Goal: Task Accomplishment & Management: Manage account settings

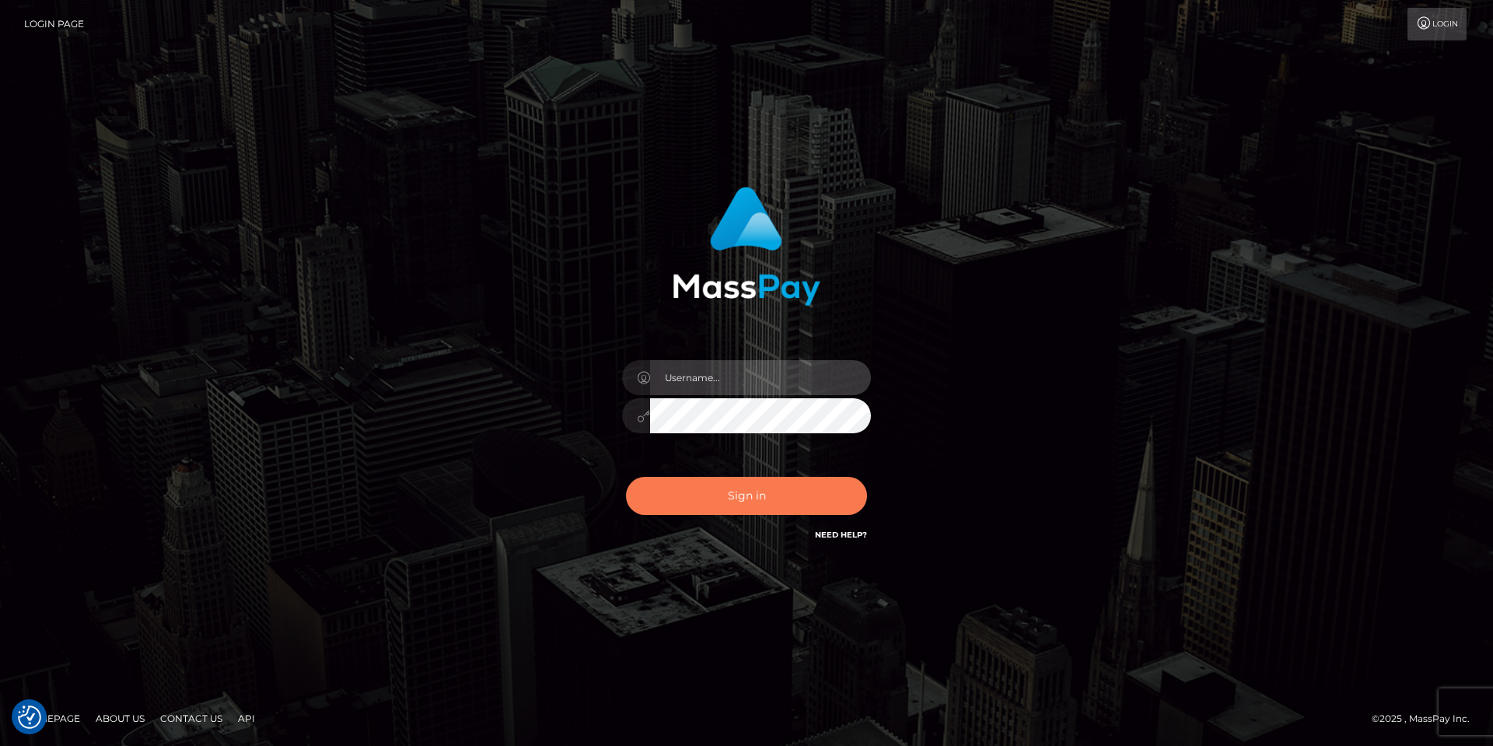
type input "[PERSON_NAME]"
click at [762, 498] on button "Sign in" at bounding box center [746, 496] width 241 height 38
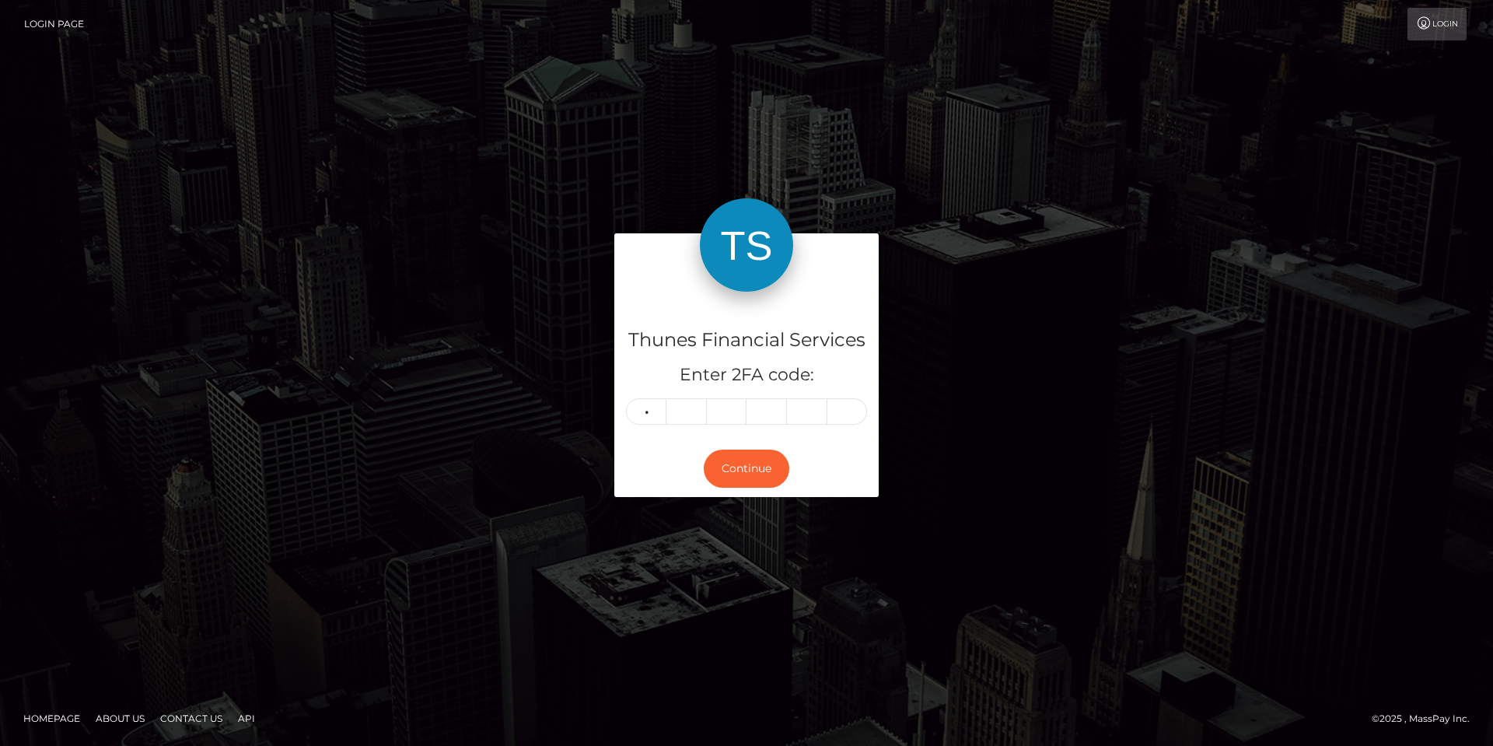
type input "3"
type input "9"
type input "7"
type input "3"
type input "6"
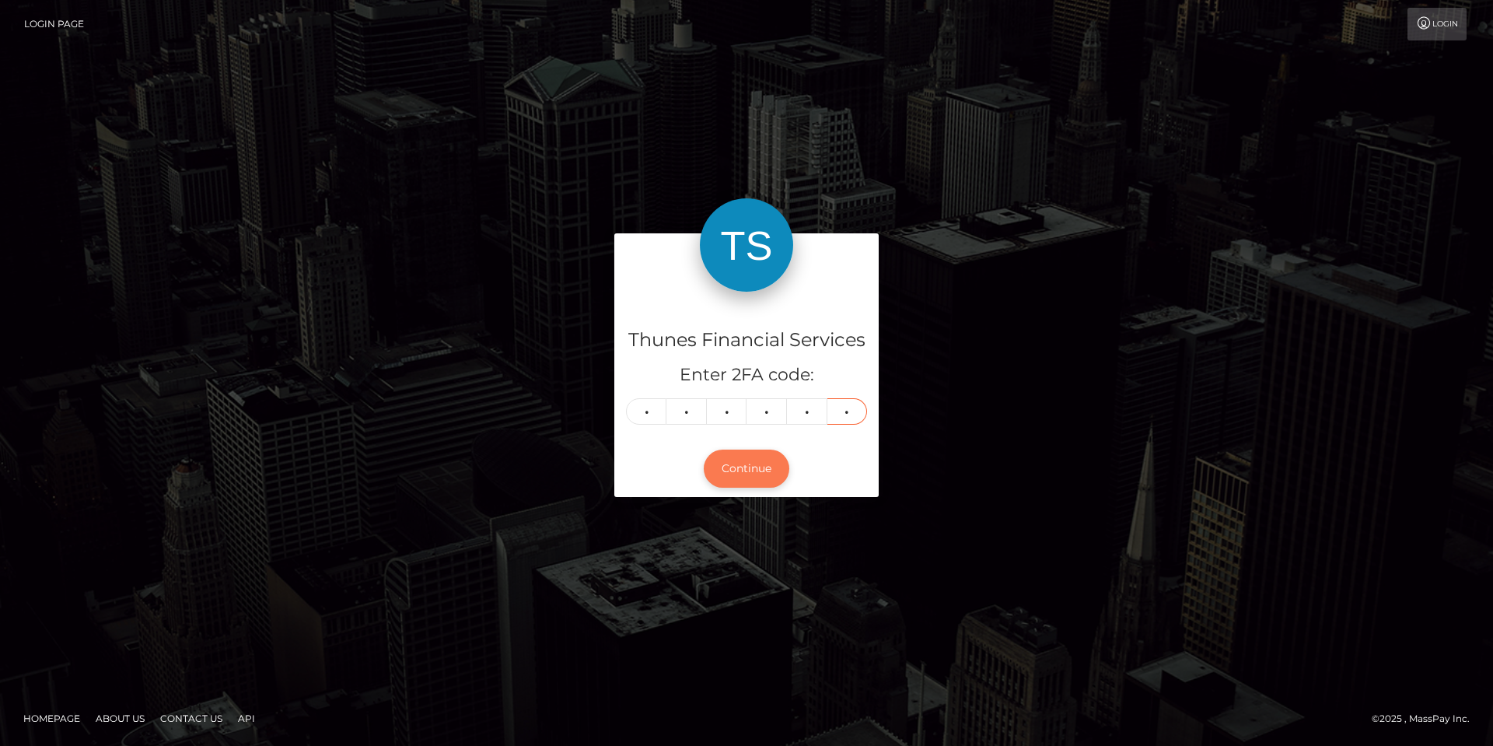
type input "2"
click at [740, 458] on button "Continue" at bounding box center [747, 468] width 86 height 38
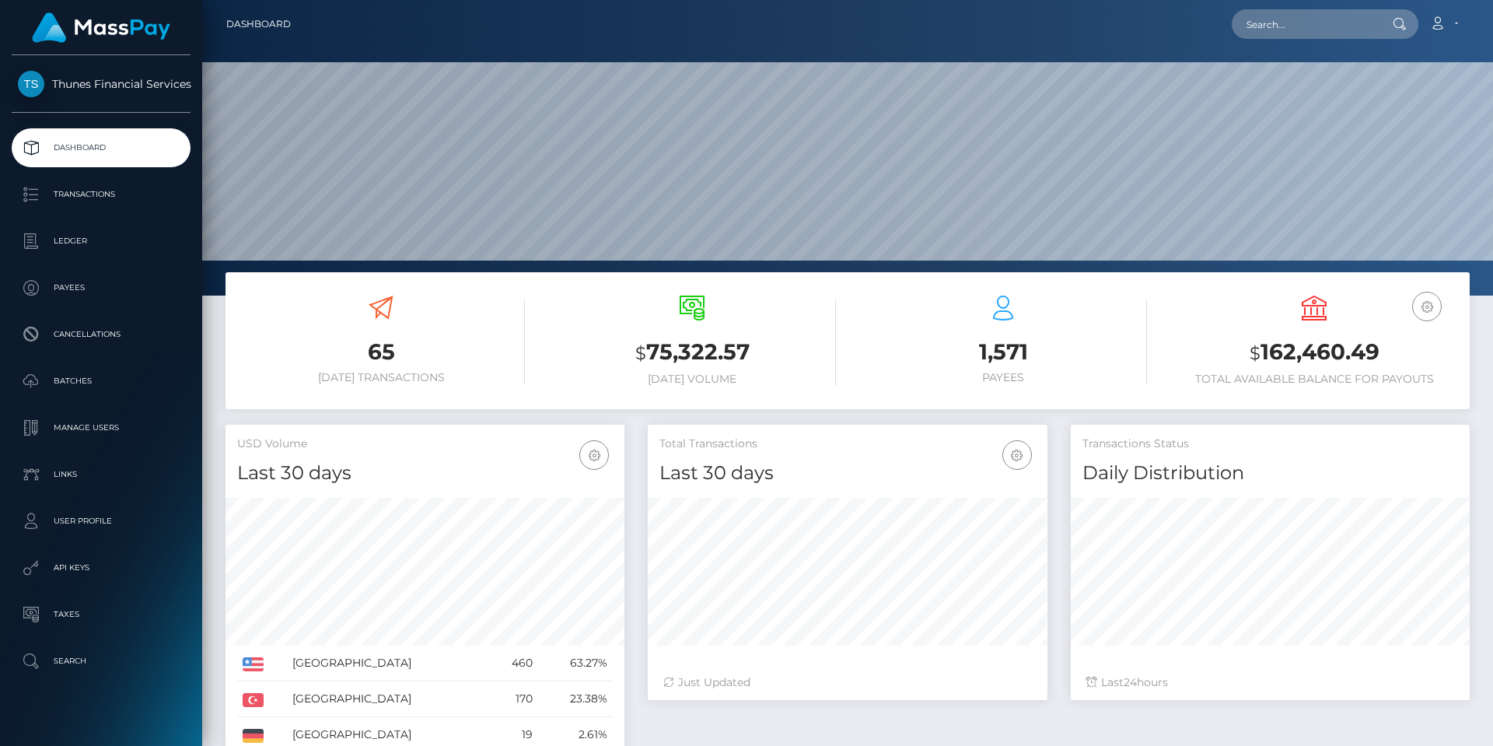
scroll to position [276, 400]
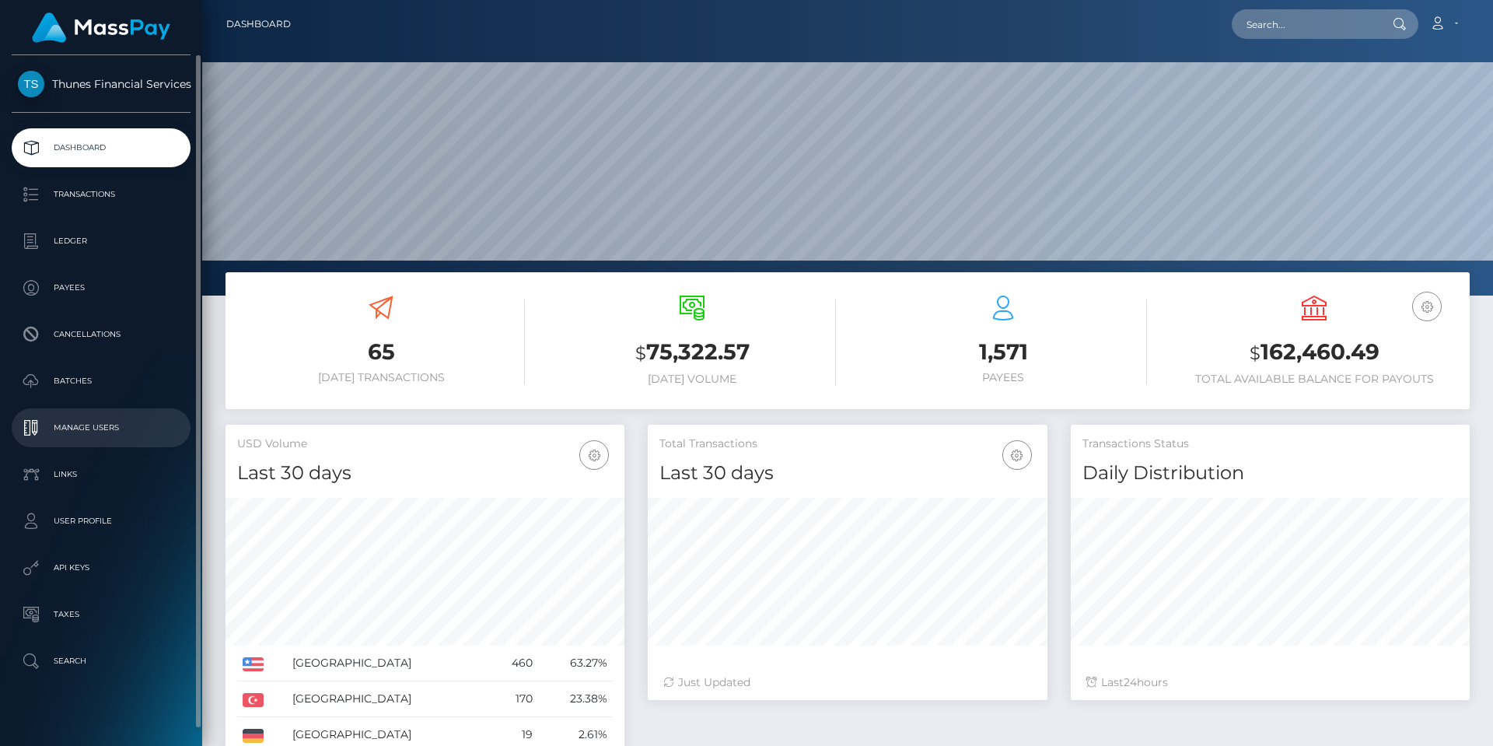
click at [96, 420] on p "Manage Users" at bounding box center [101, 427] width 166 height 23
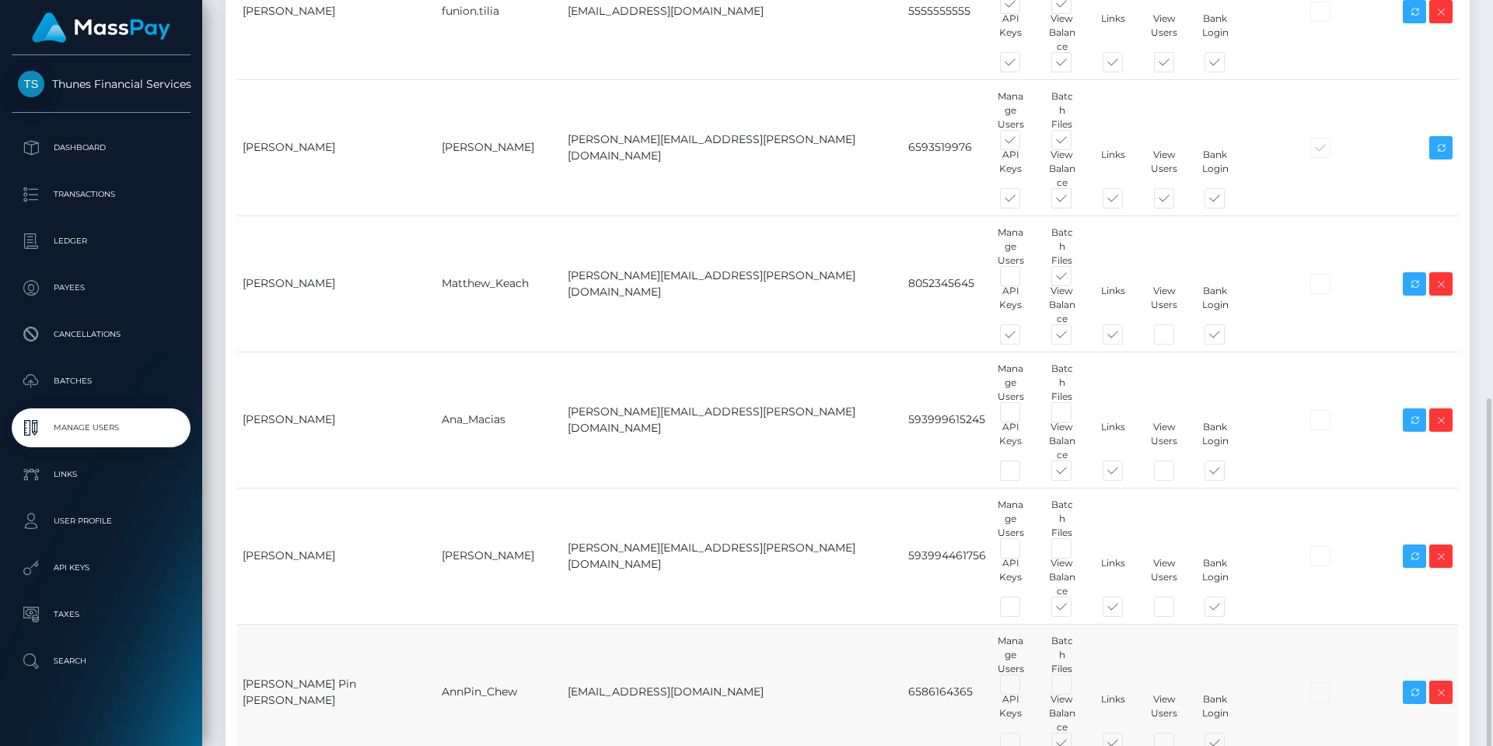
scroll to position [607, 0]
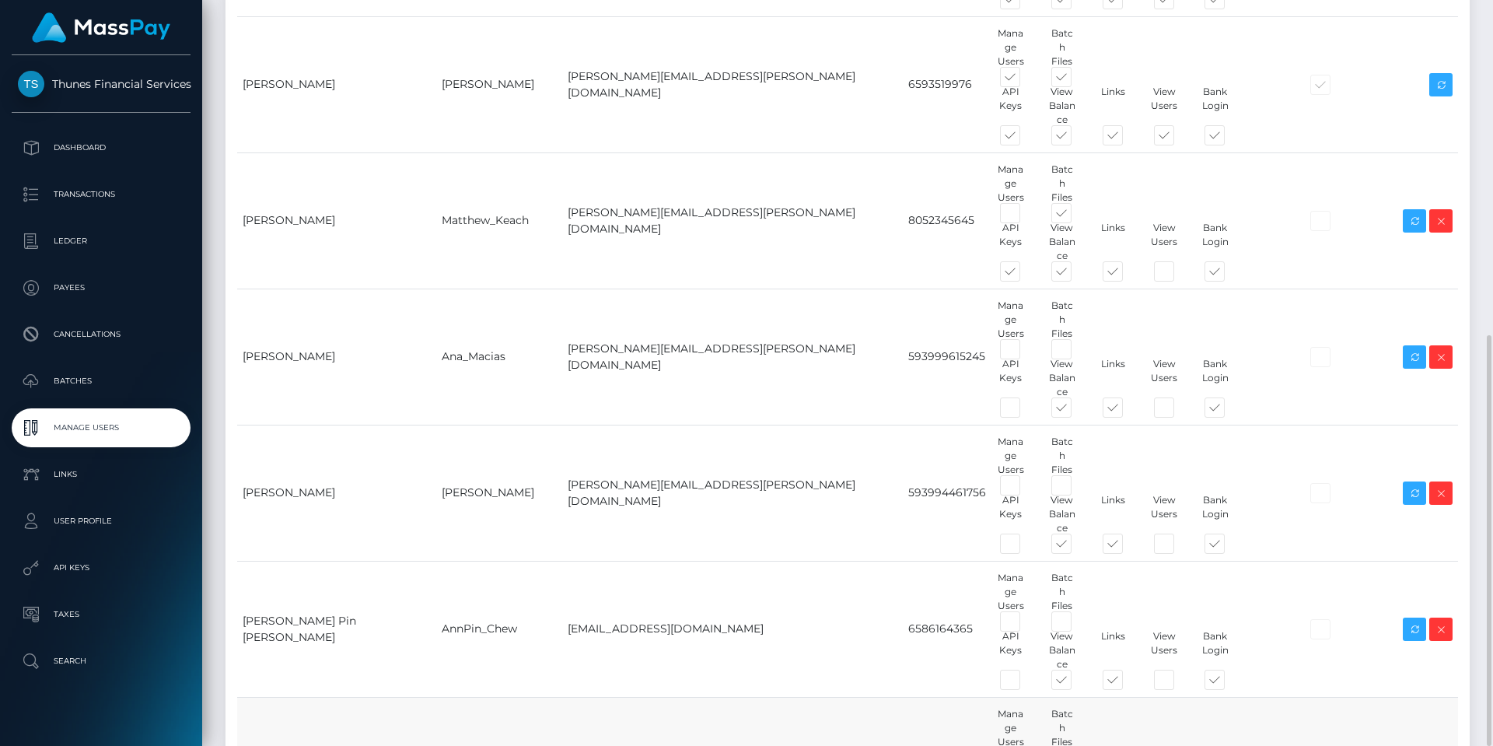
drag, startPoint x: 443, startPoint y: 506, endPoint x: 366, endPoint y: 509, distance: 77.0
drag, startPoint x: 452, startPoint y: 397, endPoint x: 363, endPoint y: 404, distance: 89.7
click at [436, 561] on td "AnnPin_Chew" at bounding box center [499, 629] width 126 height 136
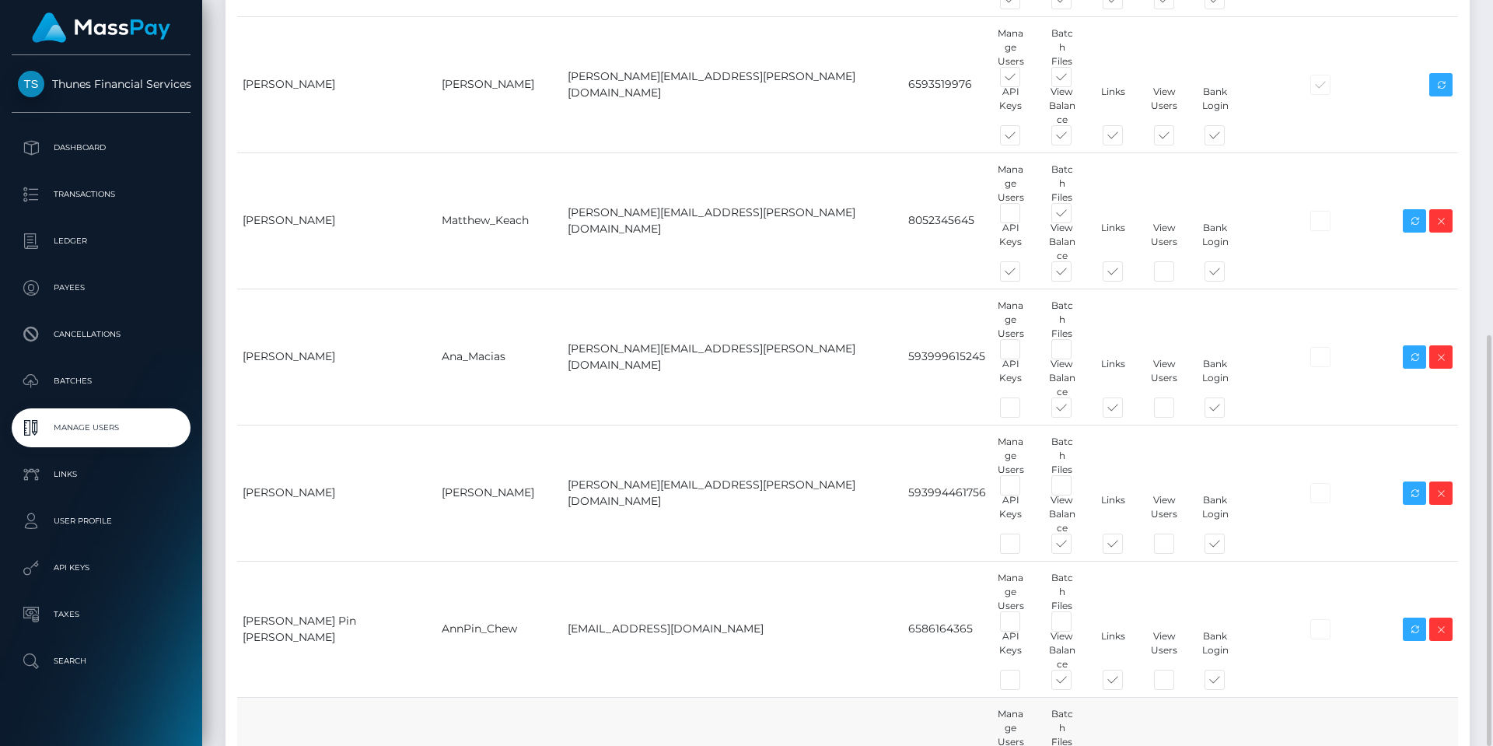
copy td "AnnPin_Chew"
drag, startPoint x: 450, startPoint y: 290, endPoint x: 365, endPoint y: 284, distance: 85.0
click at [436, 424] on td "Doris_Macias" at bounding box center [499, 492] width 126 height 136
copy td "Doris_Macias"
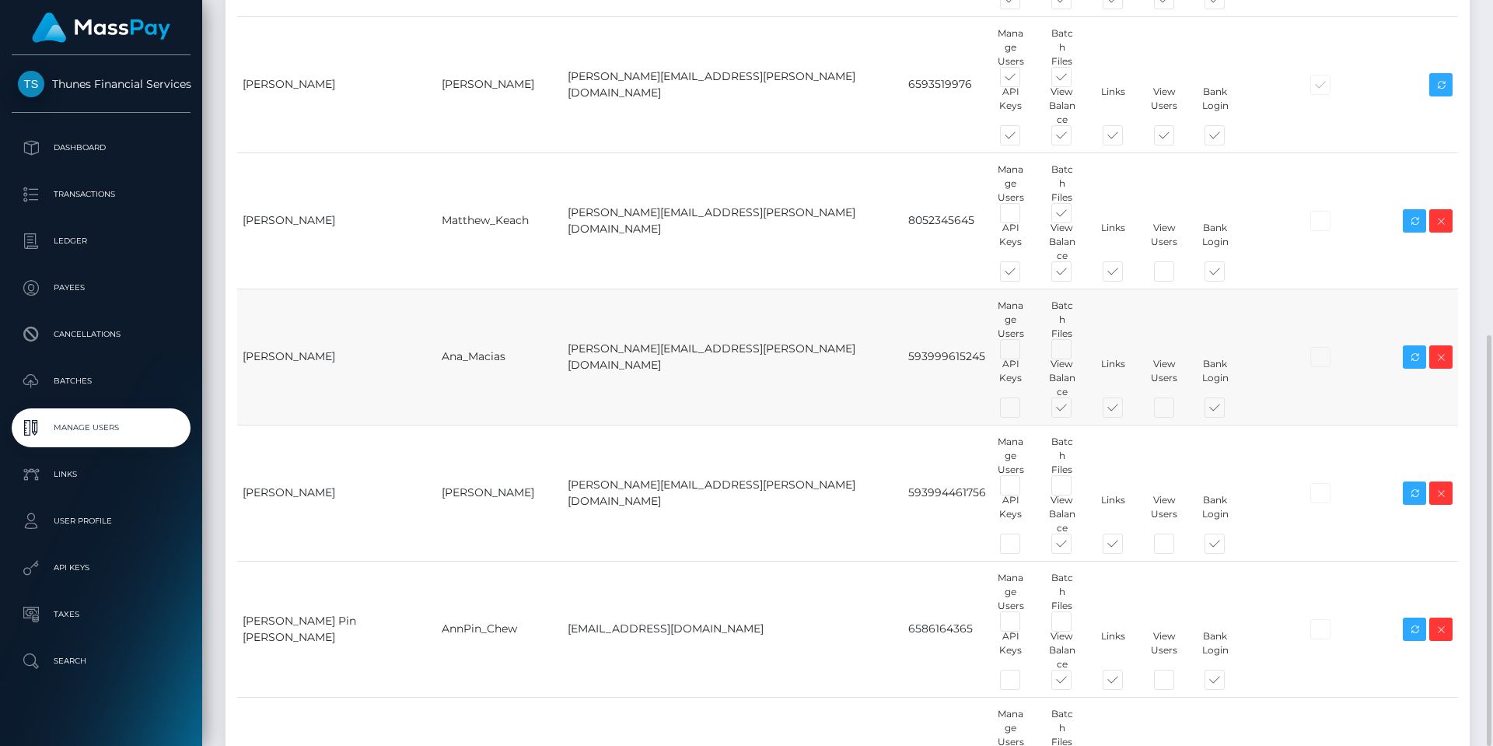
drag, startPoint x: 433, startPoint y: 180, endPoint x: 363, endPoint y: 184, distance: 70.1
click at [436, 288] on td "Ana_Macias" at bounding box center [499, 356] width 126 height 136
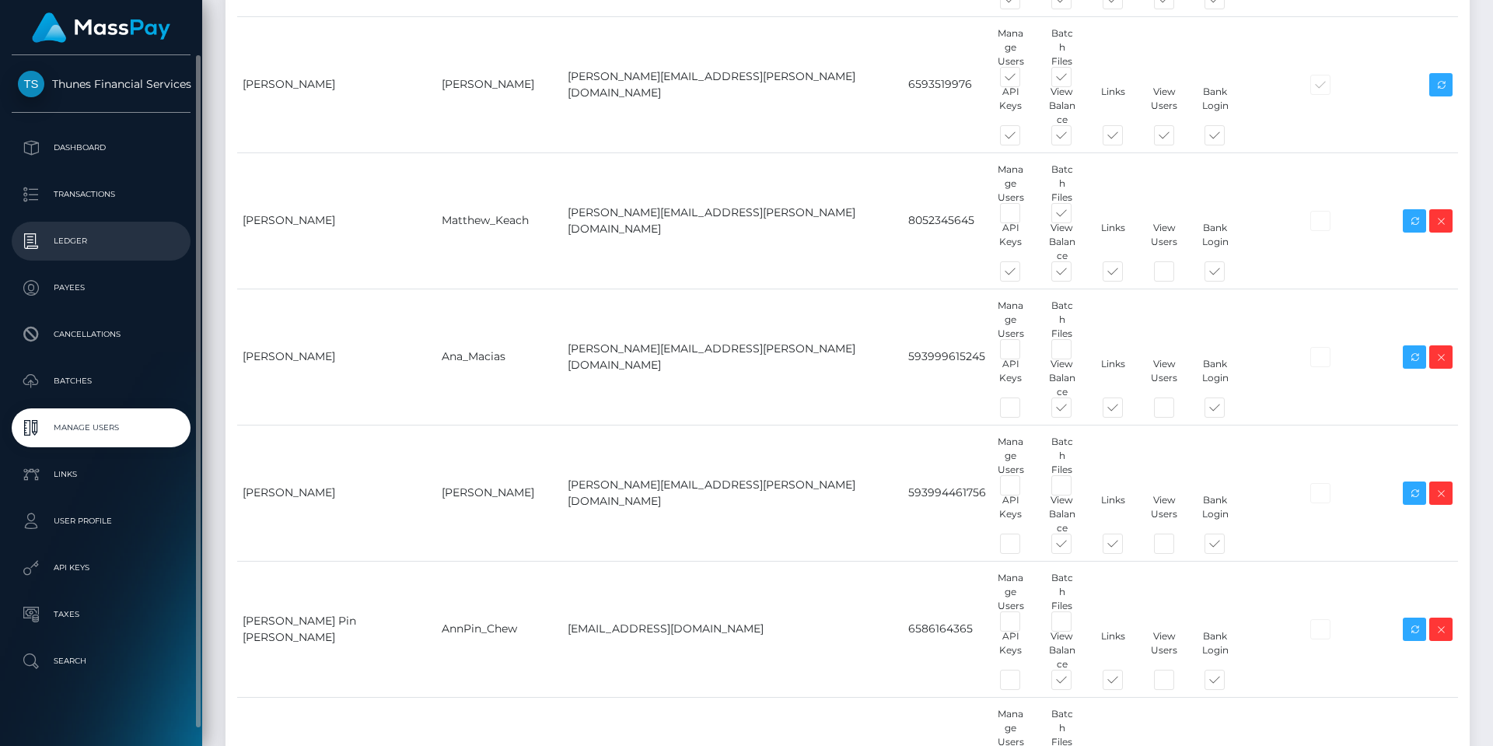
copy td "Ana_Macias"
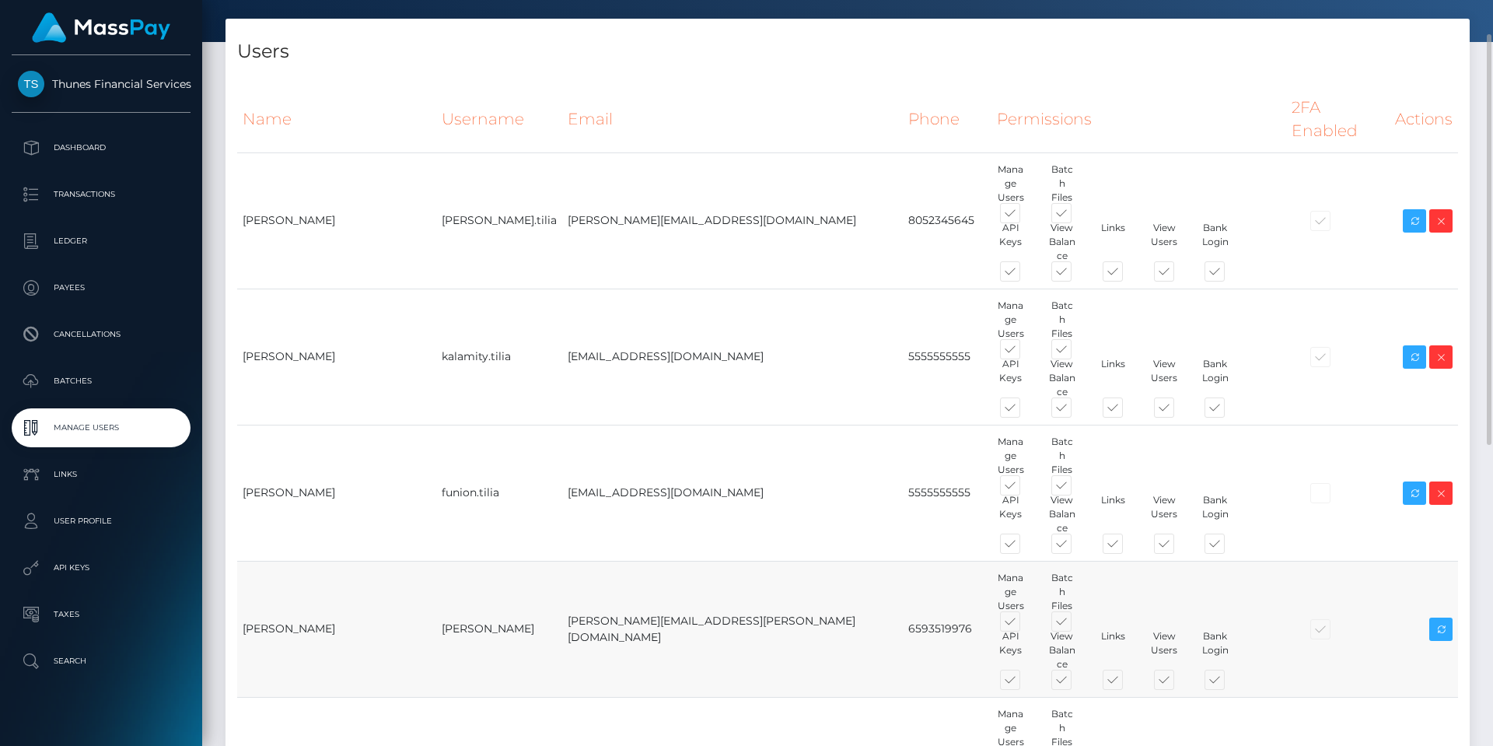
scroll to position [0, 0]
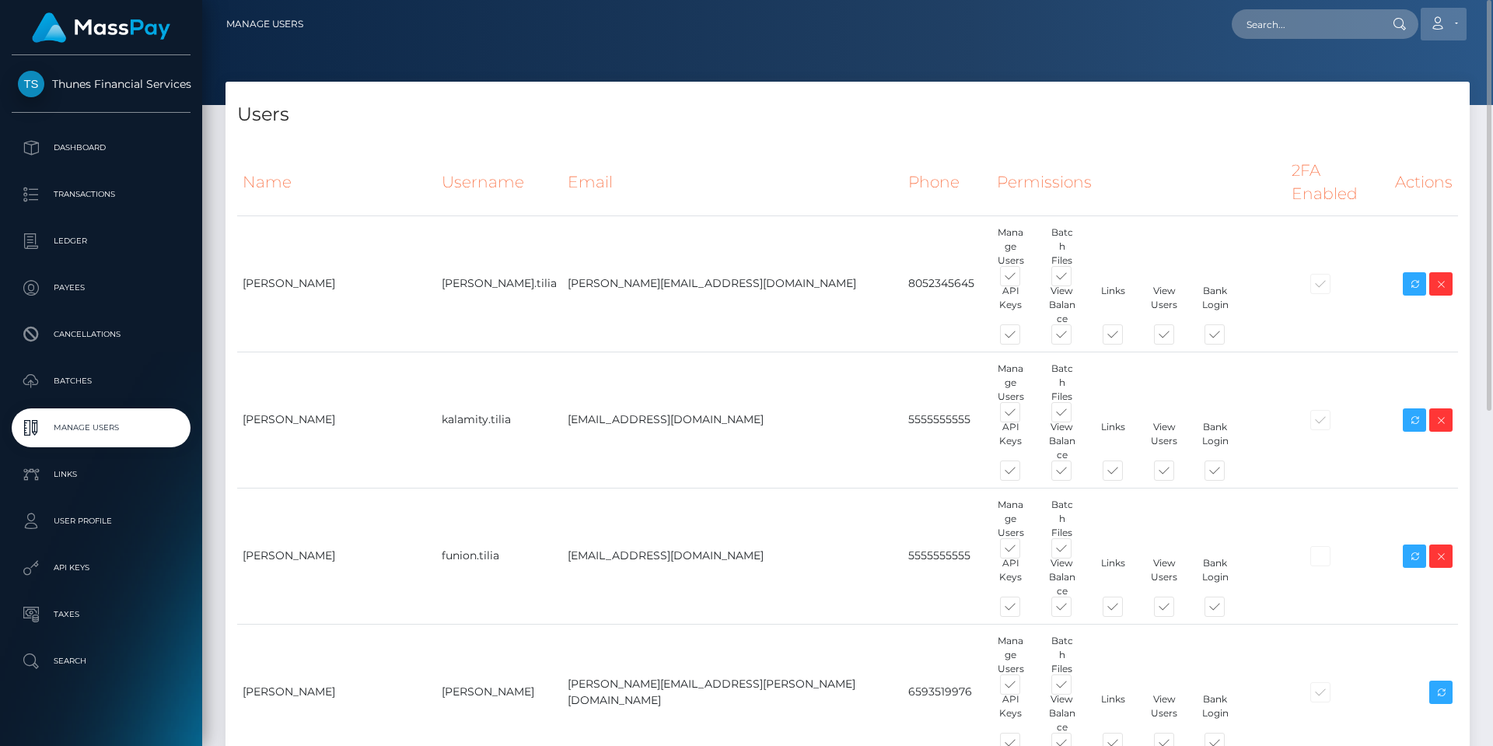
click at [1455, 18] on link "Account" at bounding box center [1443, 24] width 46 height 33
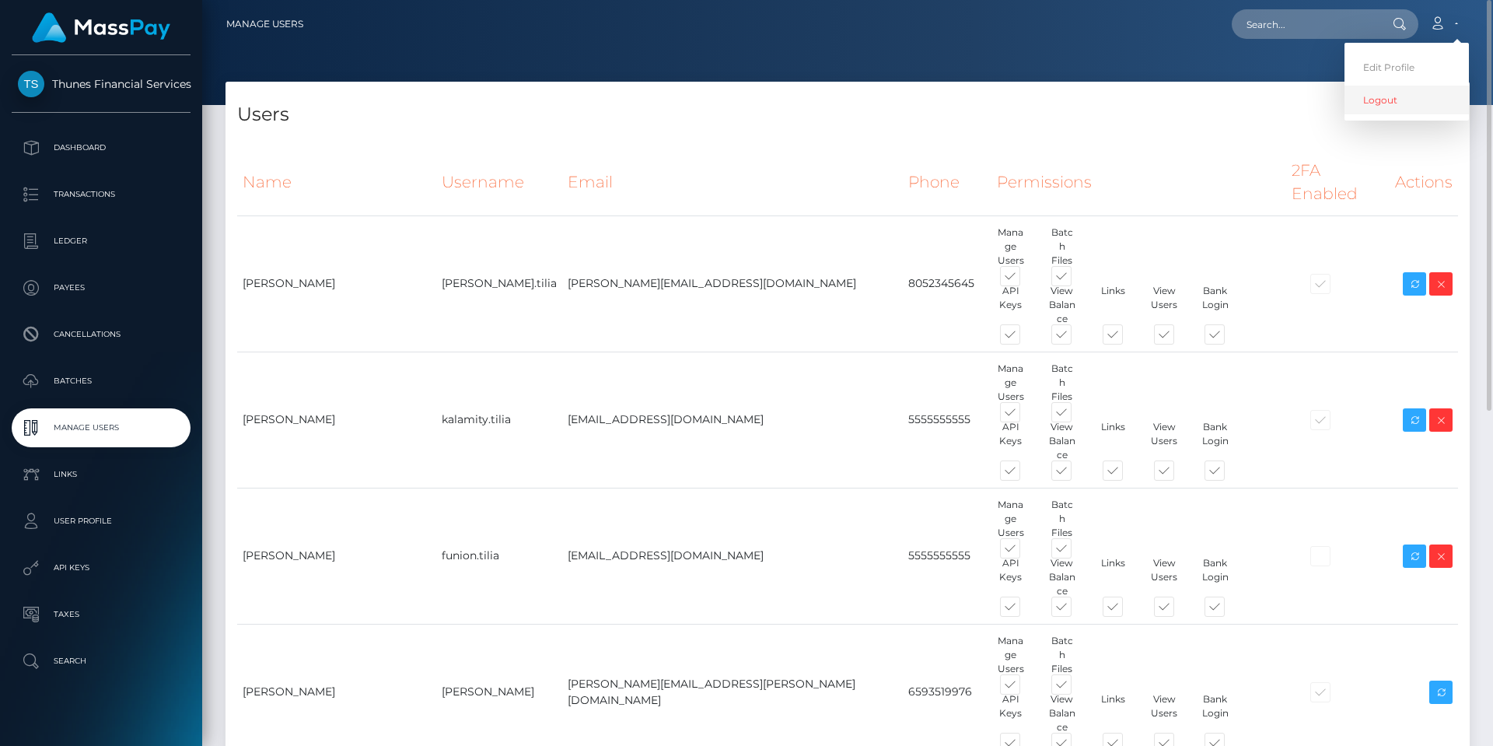
click at [1412, 103] on link "Logout" at bounding box center [1406, 100] width 124 height 29
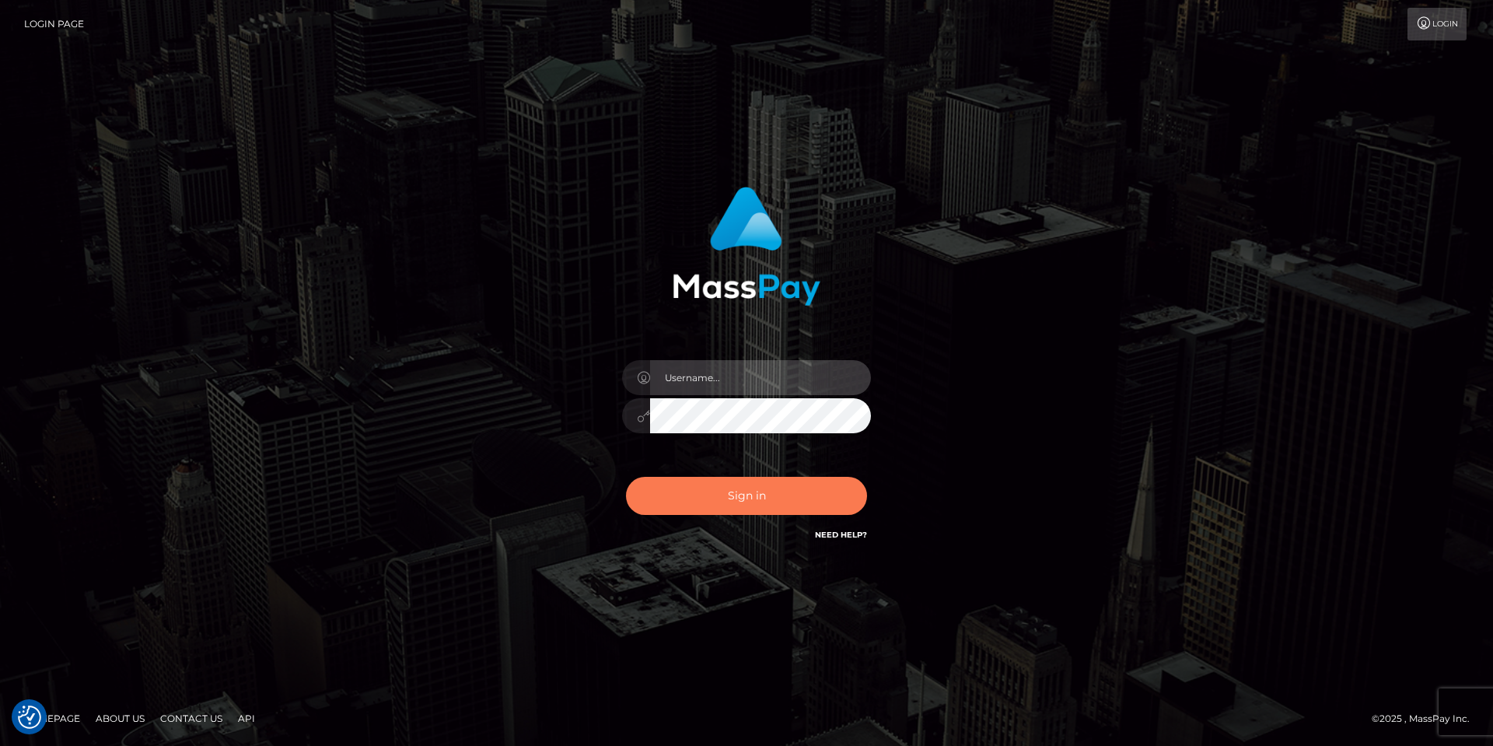
type input "[PERSON_NAME]"
click at [755, 485] on button "Sign in" at bounding box center [746, 496] width 241 height 38
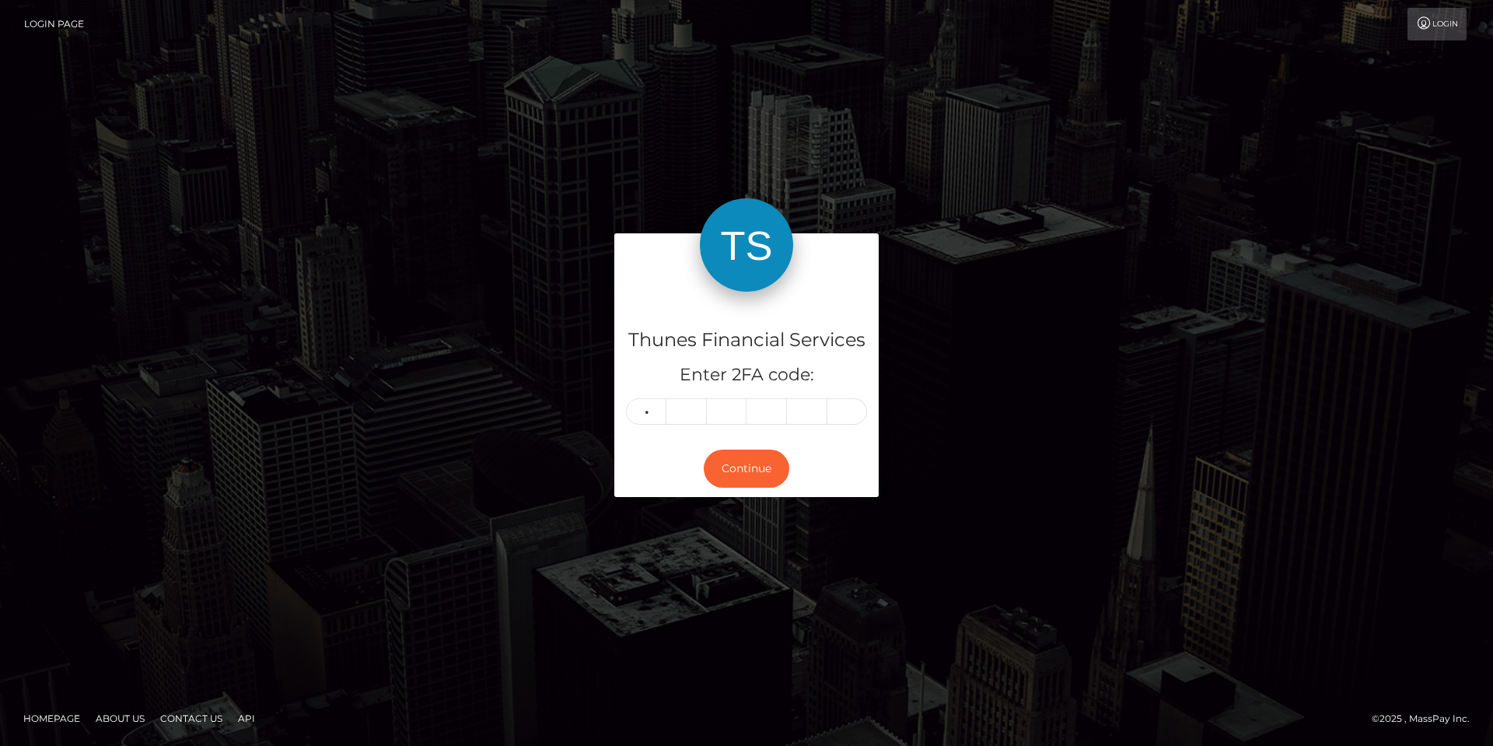
type input "2"
type input "1"
type input "4"
type input "7"
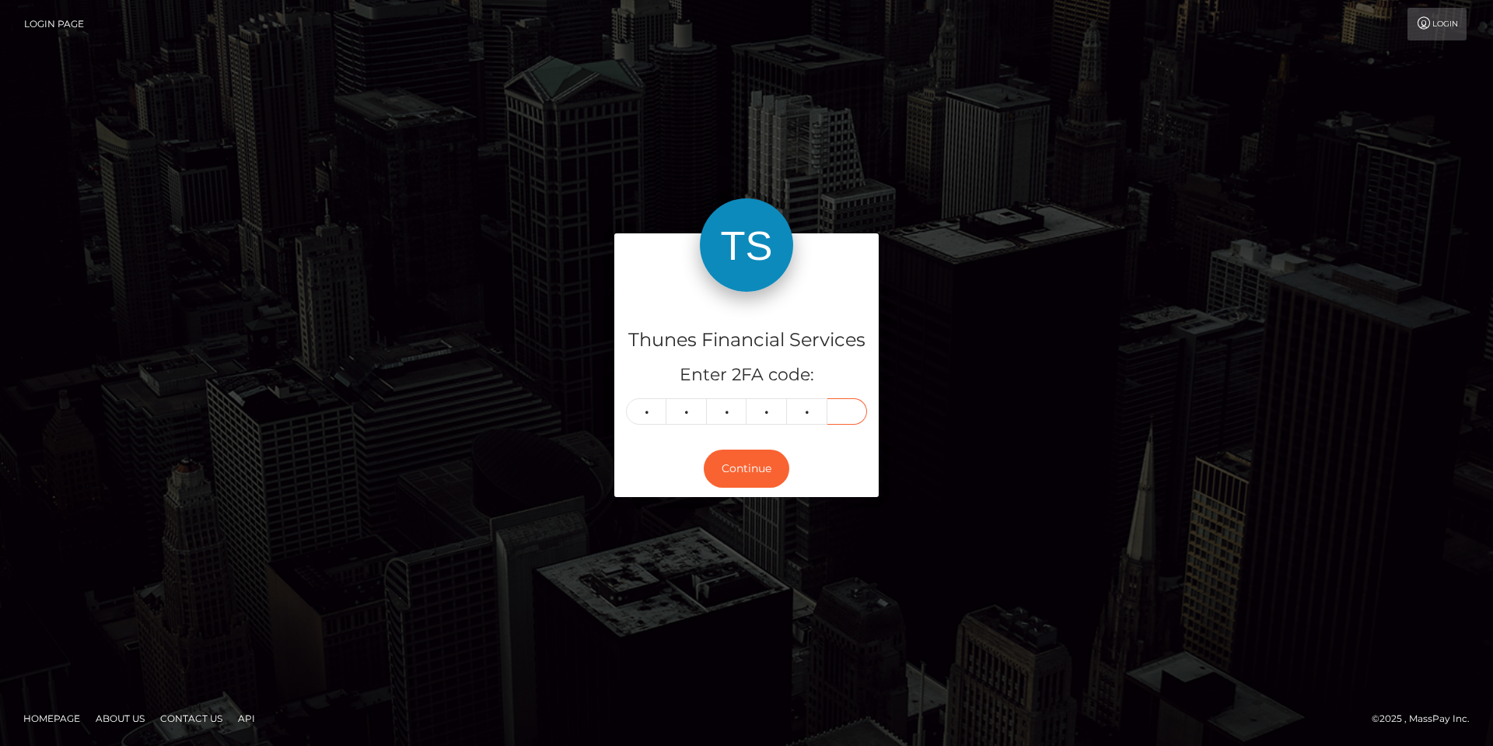
type input "6"
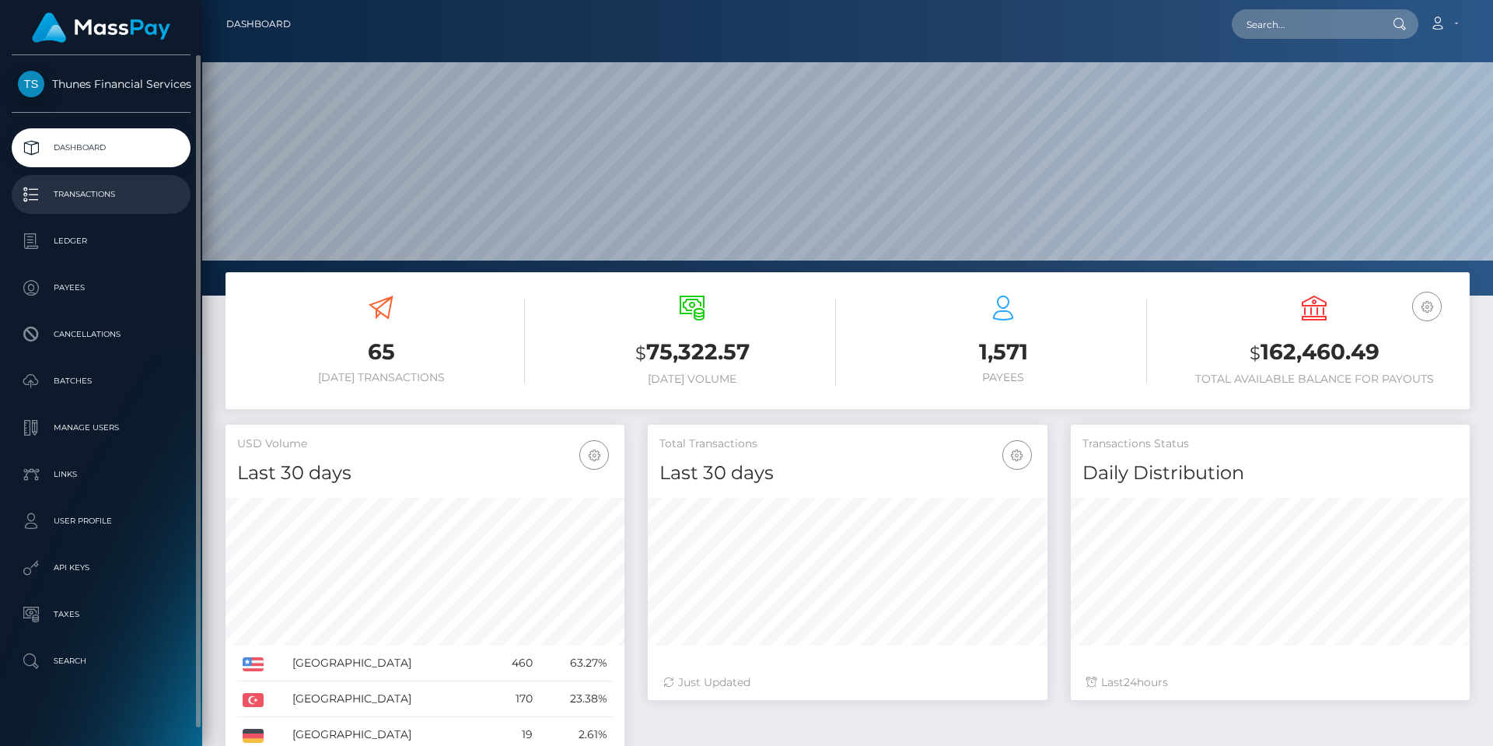
click at [119, 193] on p "Transactions" at bounding box center [101, 194] width 166 height 23
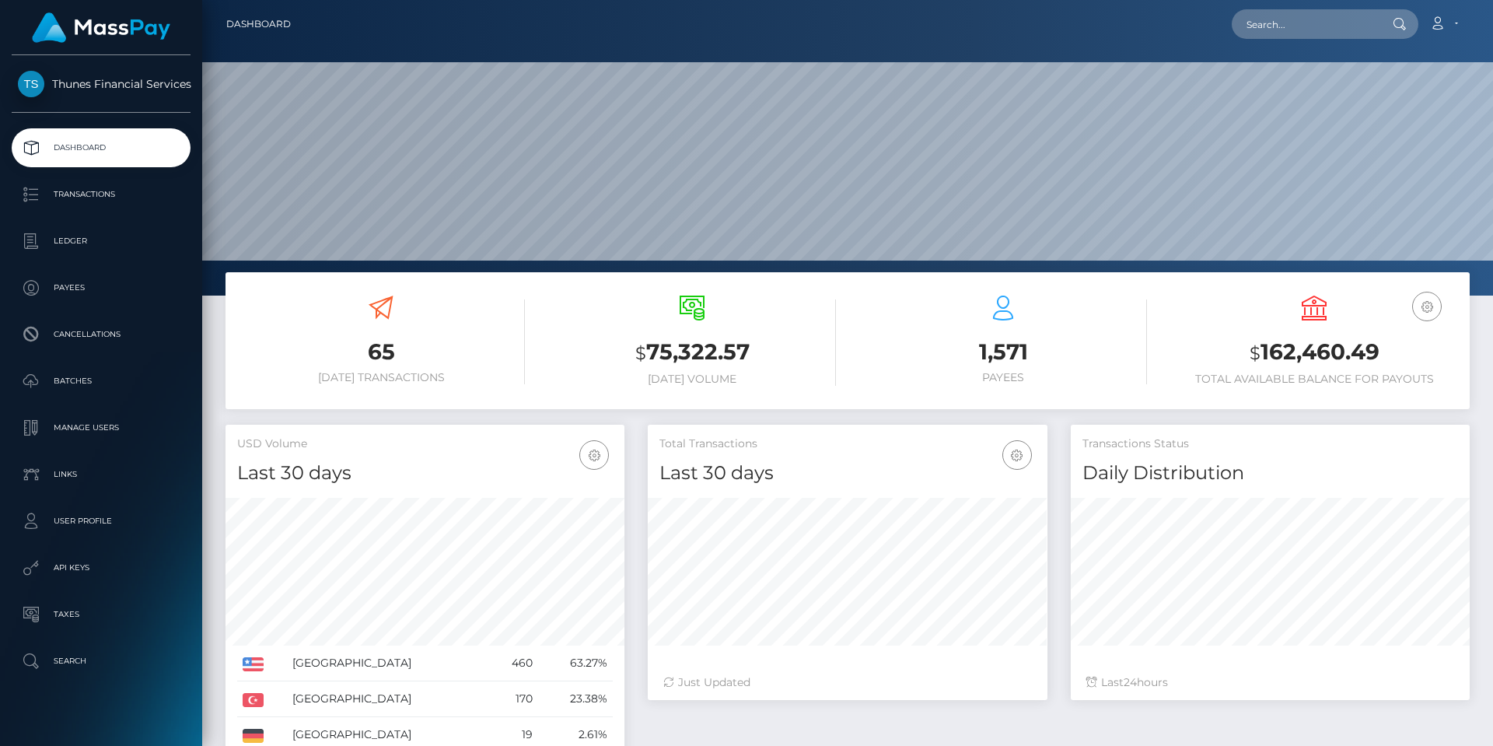
scroll to position [276, 400]
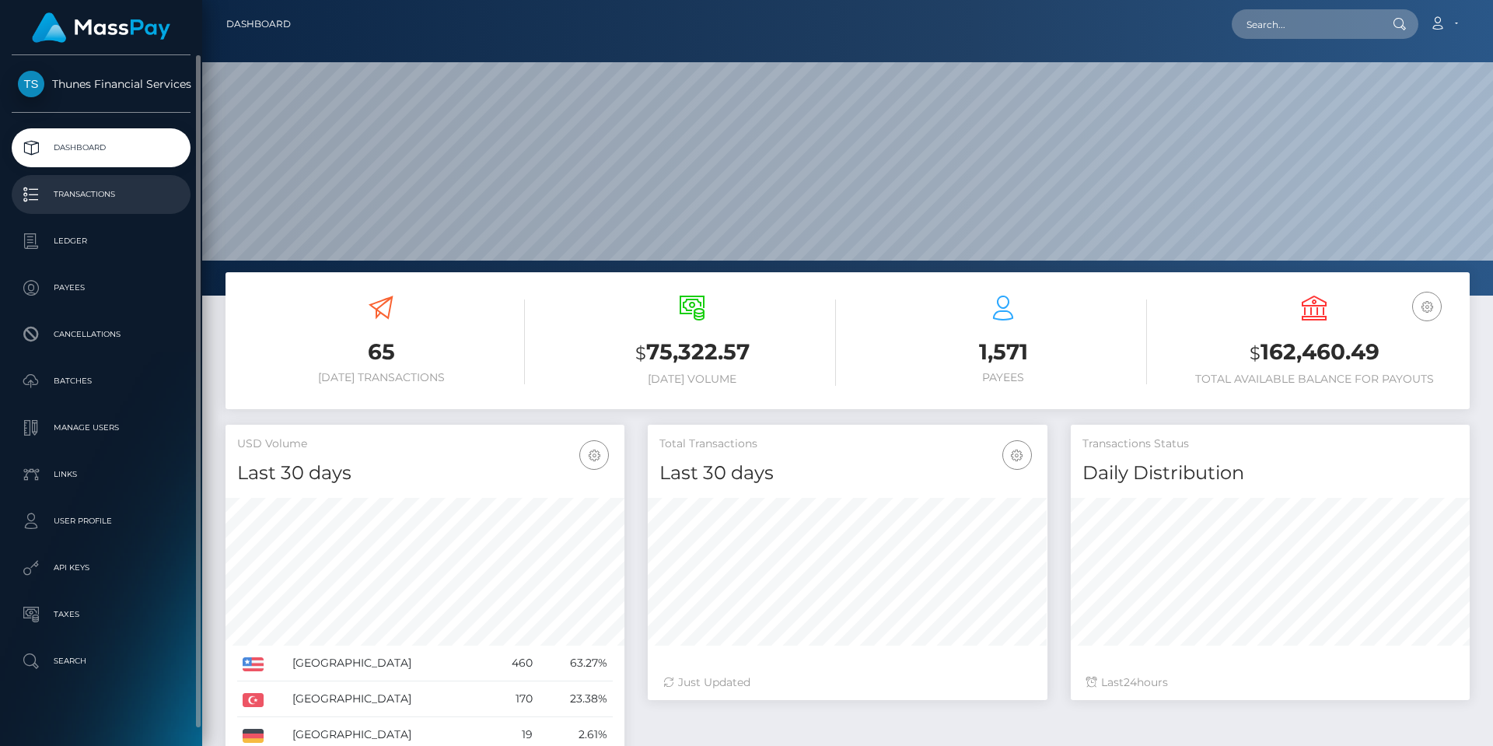
click at [89, 193] on p "Transactions" at bounding box center [101, 194] width 166 height 23
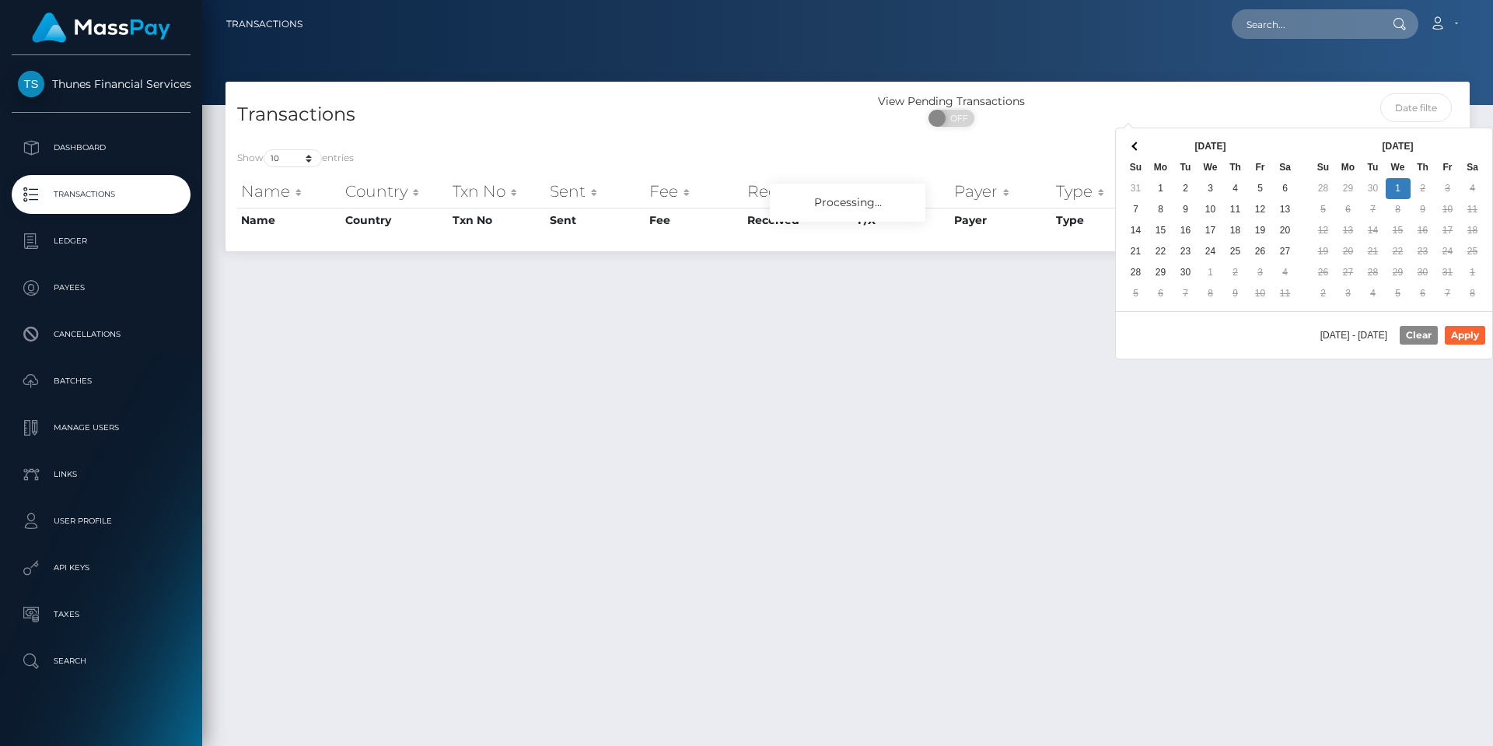
click at [1417, 109] on input "text" at bounding box center [1416, 107] width 72 height 29
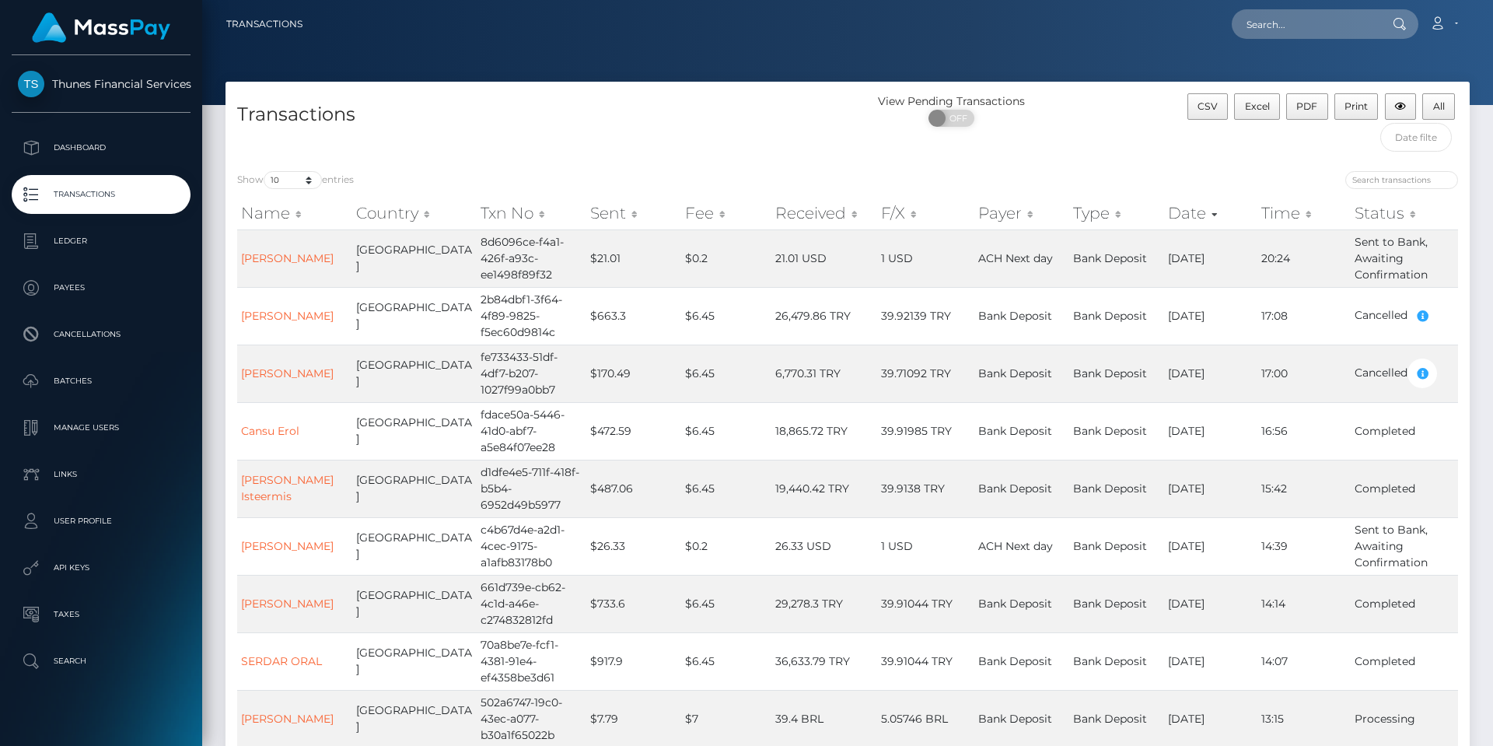
click at [1396, 67] on div at bounding box center [847, 52] width 1291 height 105
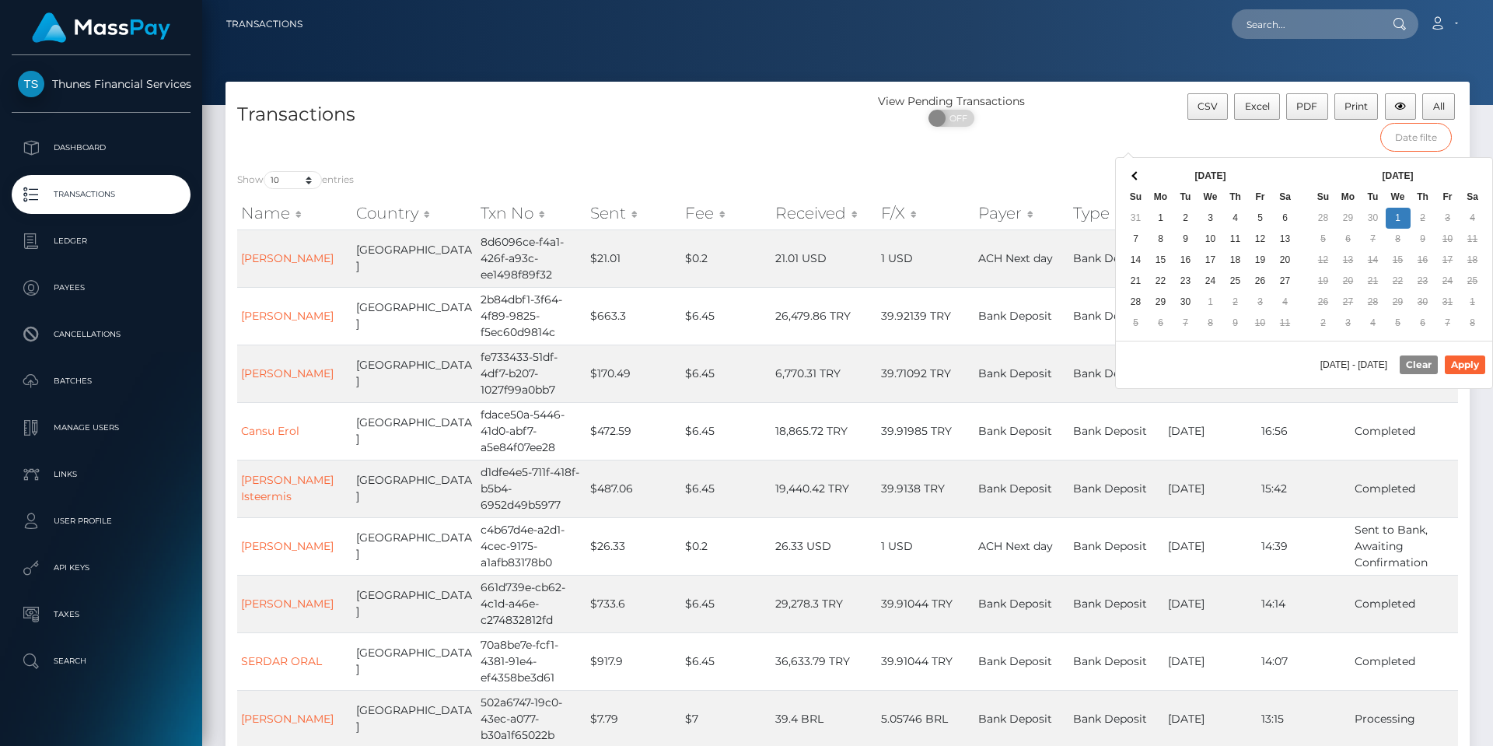
click at [1431, 136] on input "text" at bounding box center [1416, 137] width 72 height 29
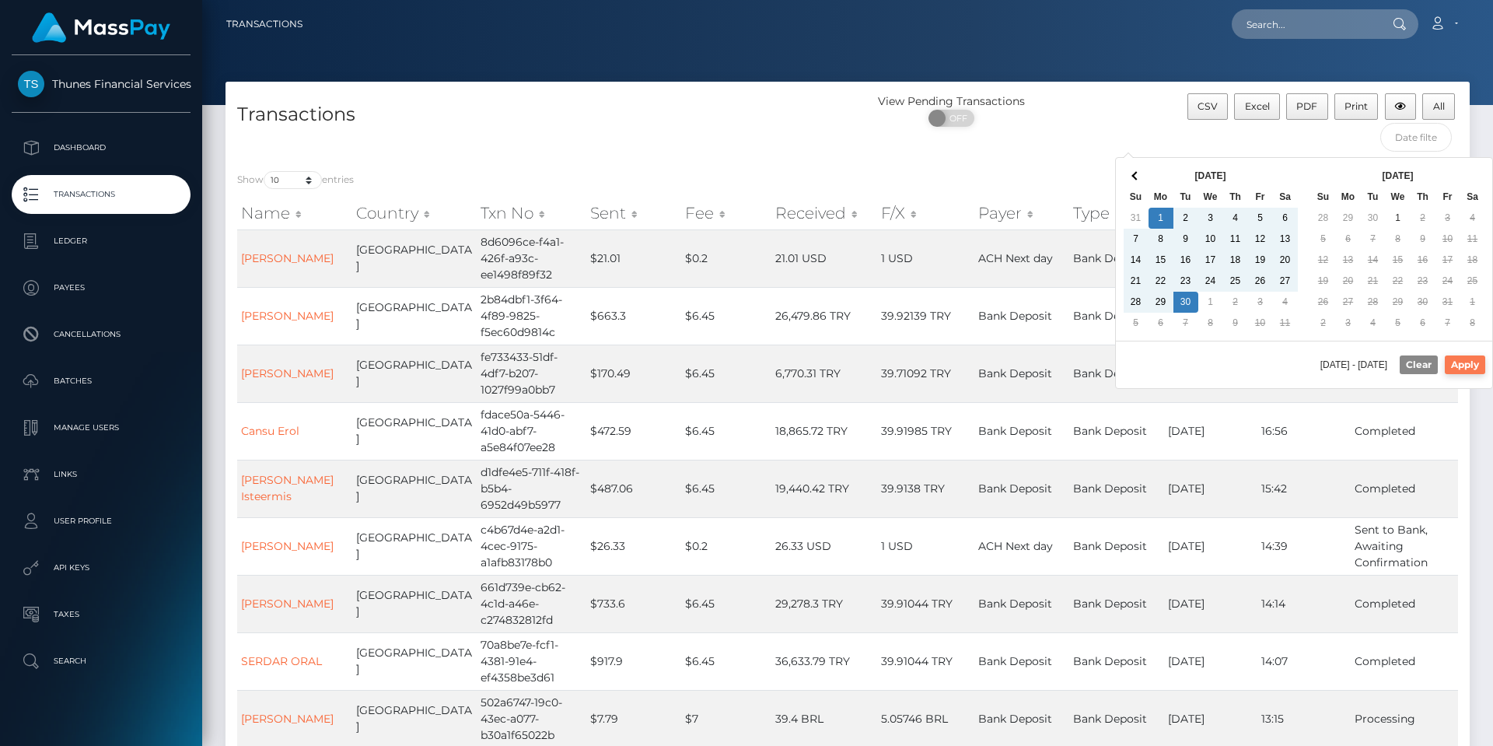
click at [1485, 358] on div "09/01/2025 - 09/30/2025 Clear Apply" at bounding box center [1304, 364] width 376 height 47
click at [1476, 356] on button "Apply" at bounding box center [1465, 364] width 40 height 19
type input "09/01/2025 - 09/30/2025"
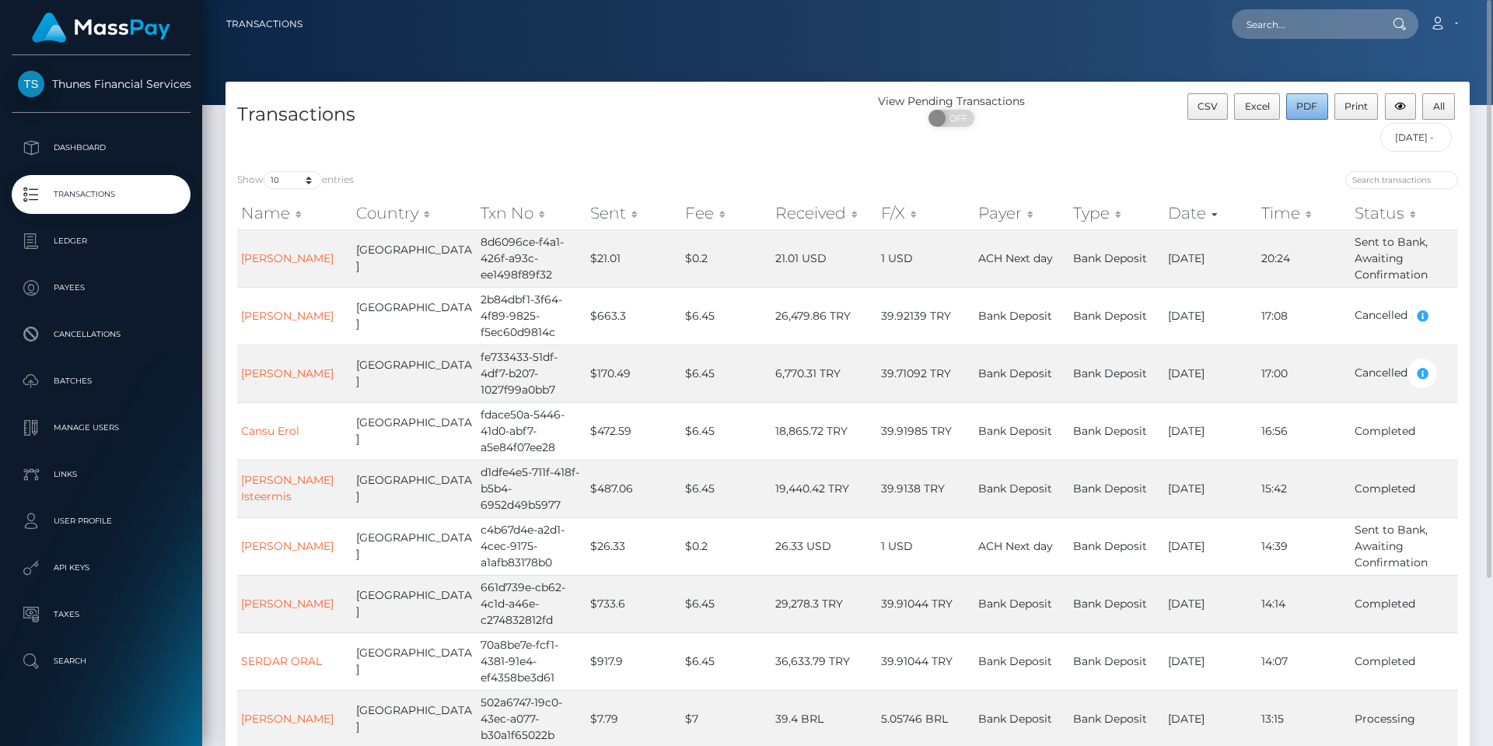
click at [1310, 103] on span "PDF" at bounding box center [1306, 106] width 21 height 12
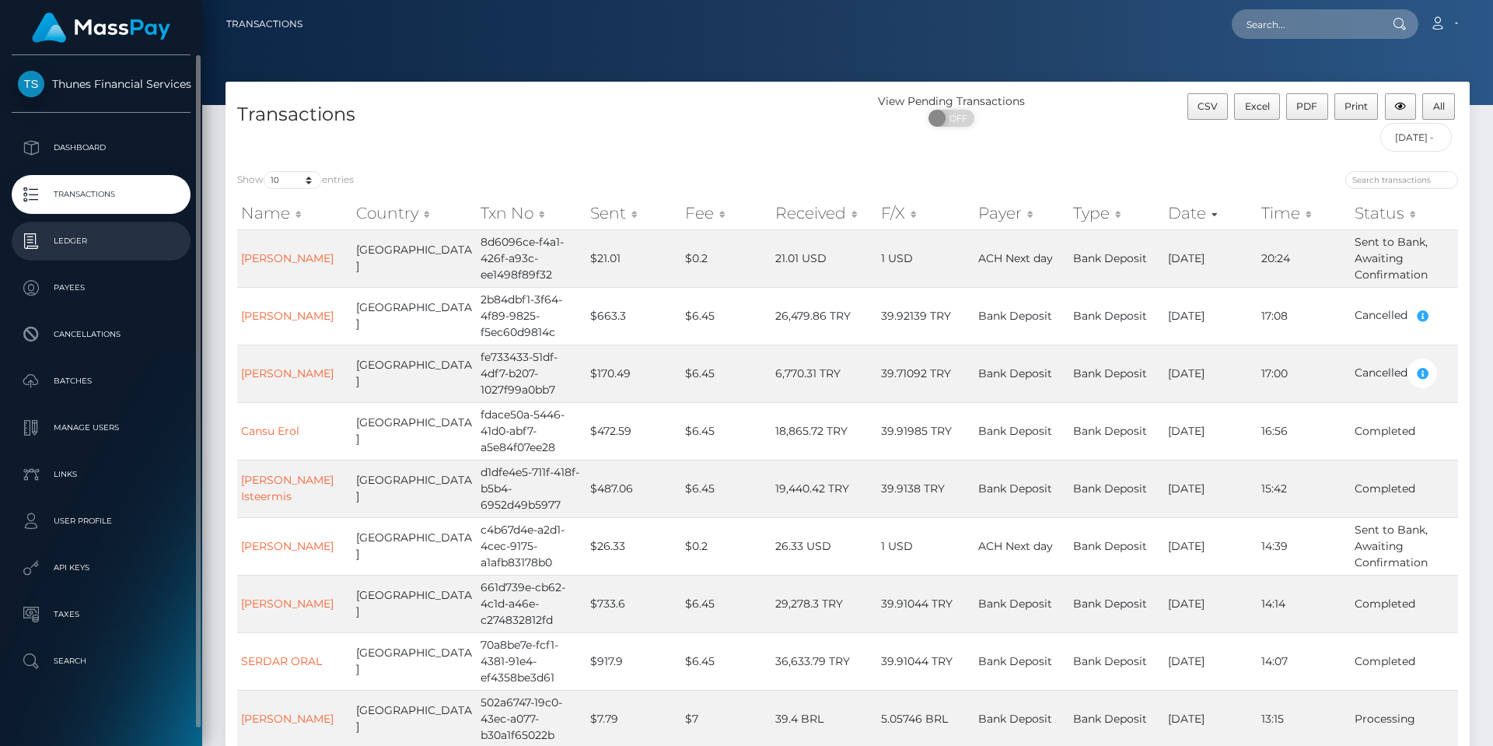
click at [113, 237] on p "Ledger" at bounding box center [101, 240] width 166 height 23
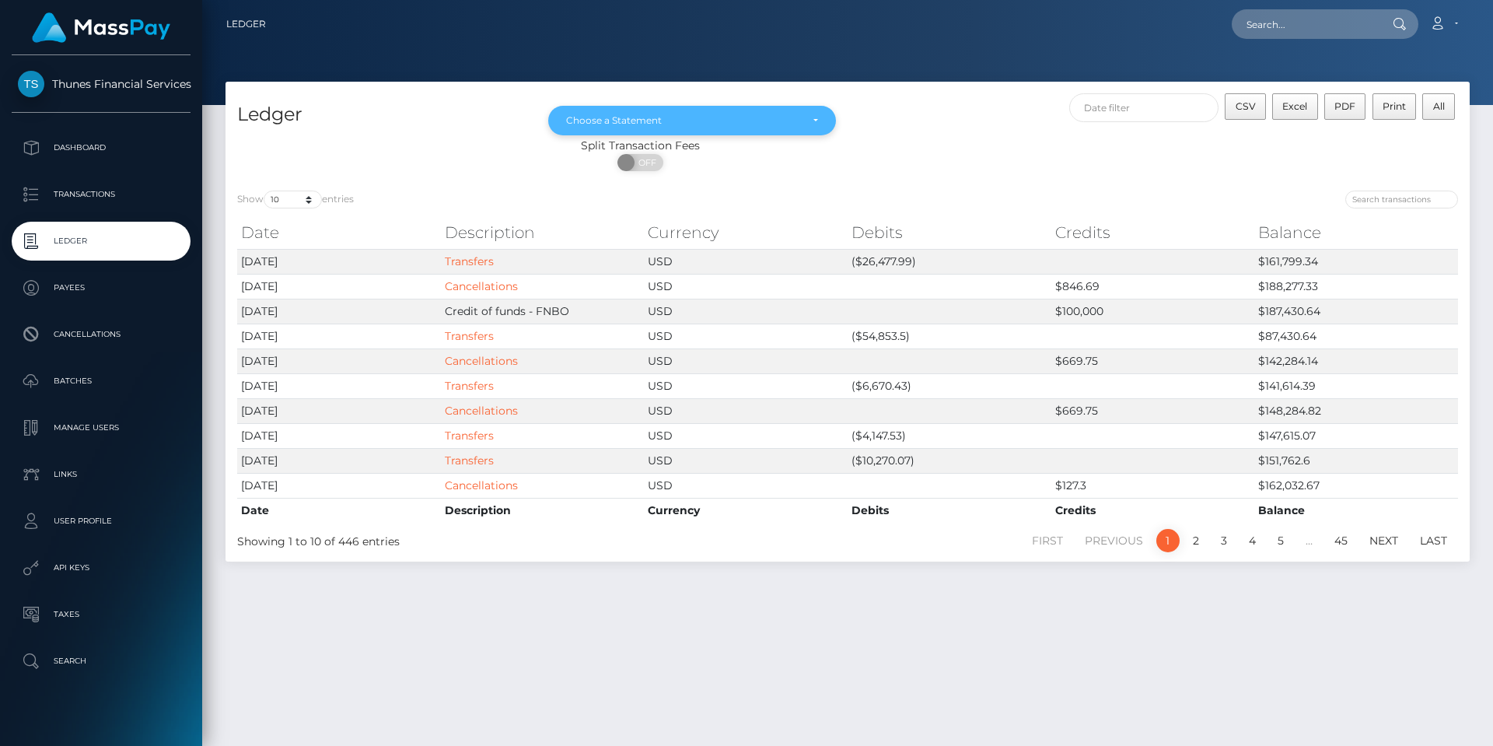
click at [815, 113] on div "Choose a Statement" at bounding box center [692, 121] width 288 height 30
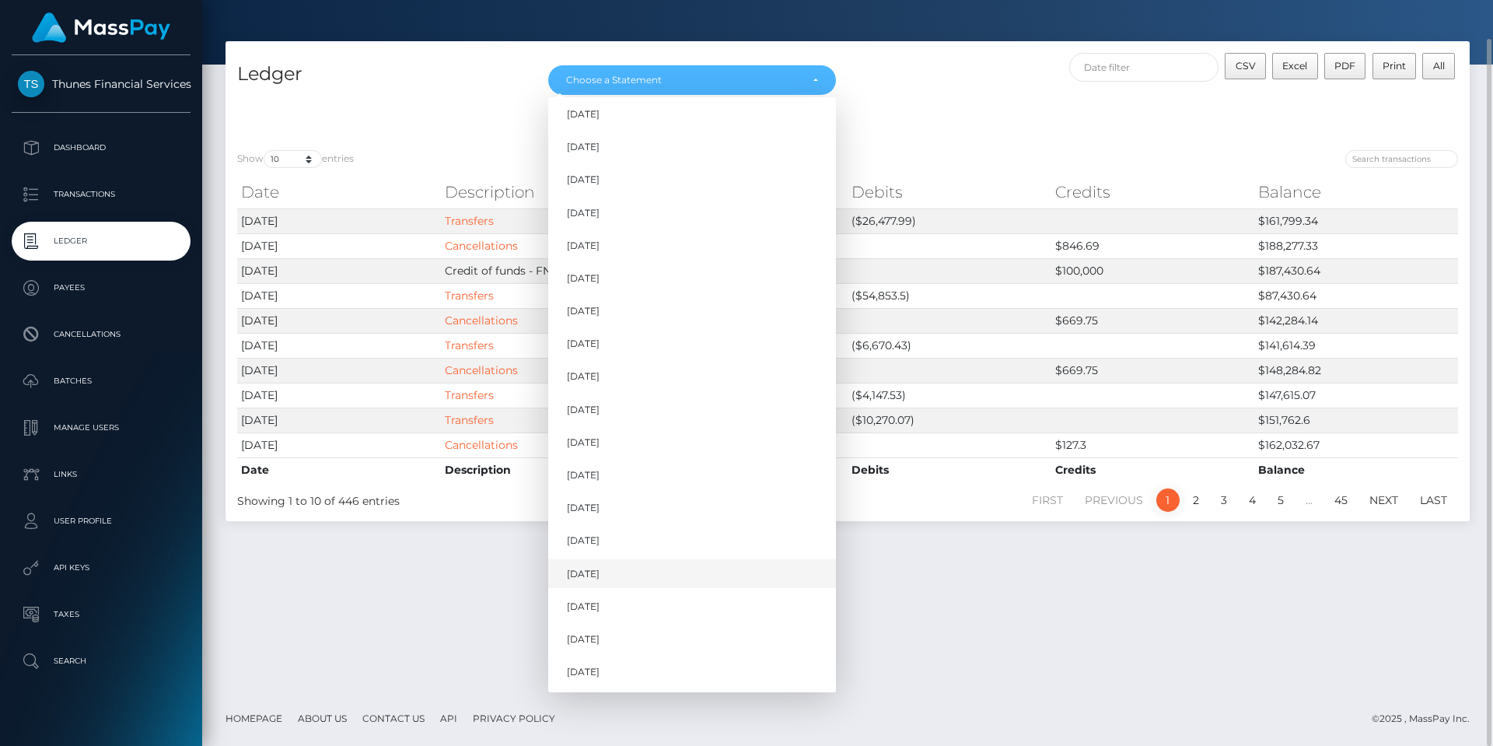
scroll to position [139, 0]
click at [635, 641] on link "[DATE]" at bounding box center [692, 638] width 288 height 29
select select "[DATE]"
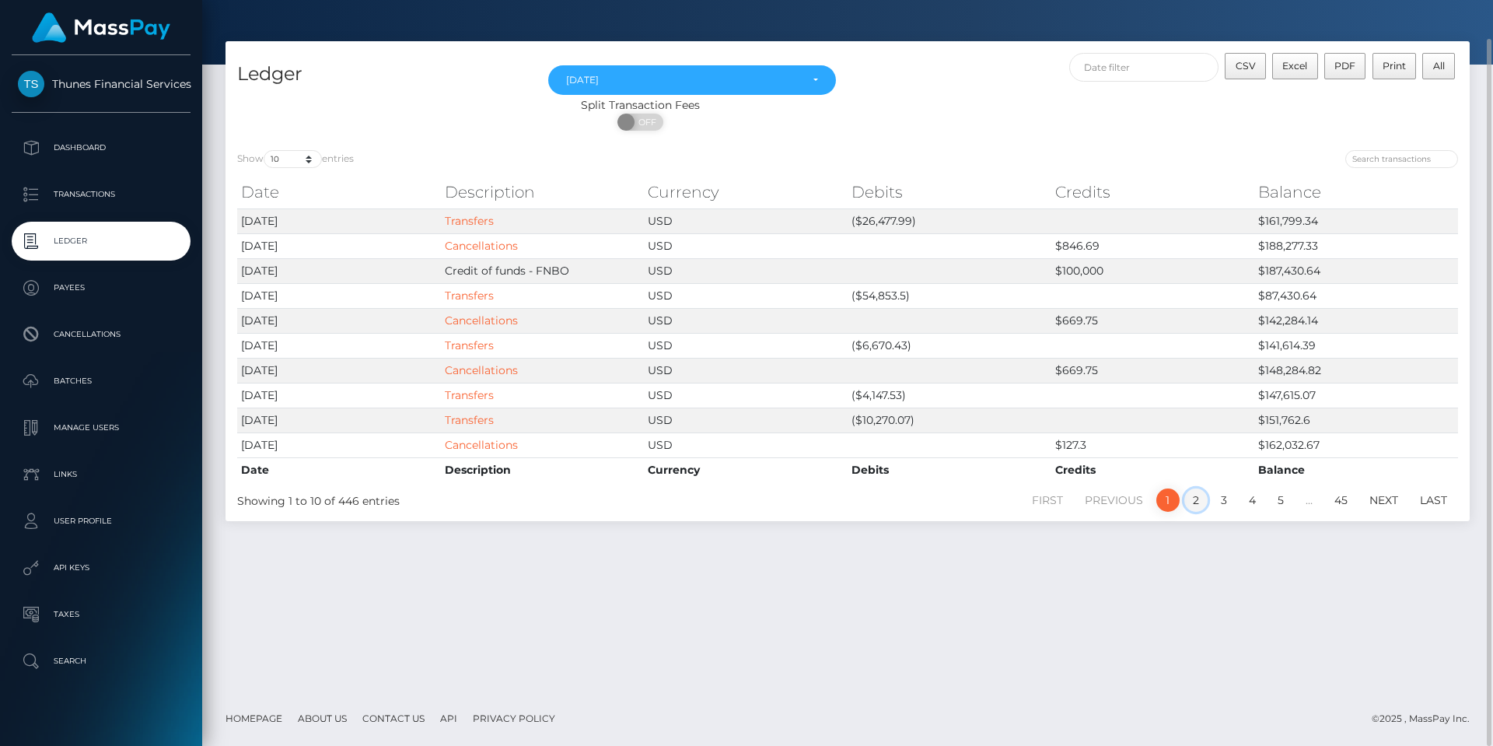
click at [1197, 496] on link "2" at bounding box center [1195, 499] width 23 height 23
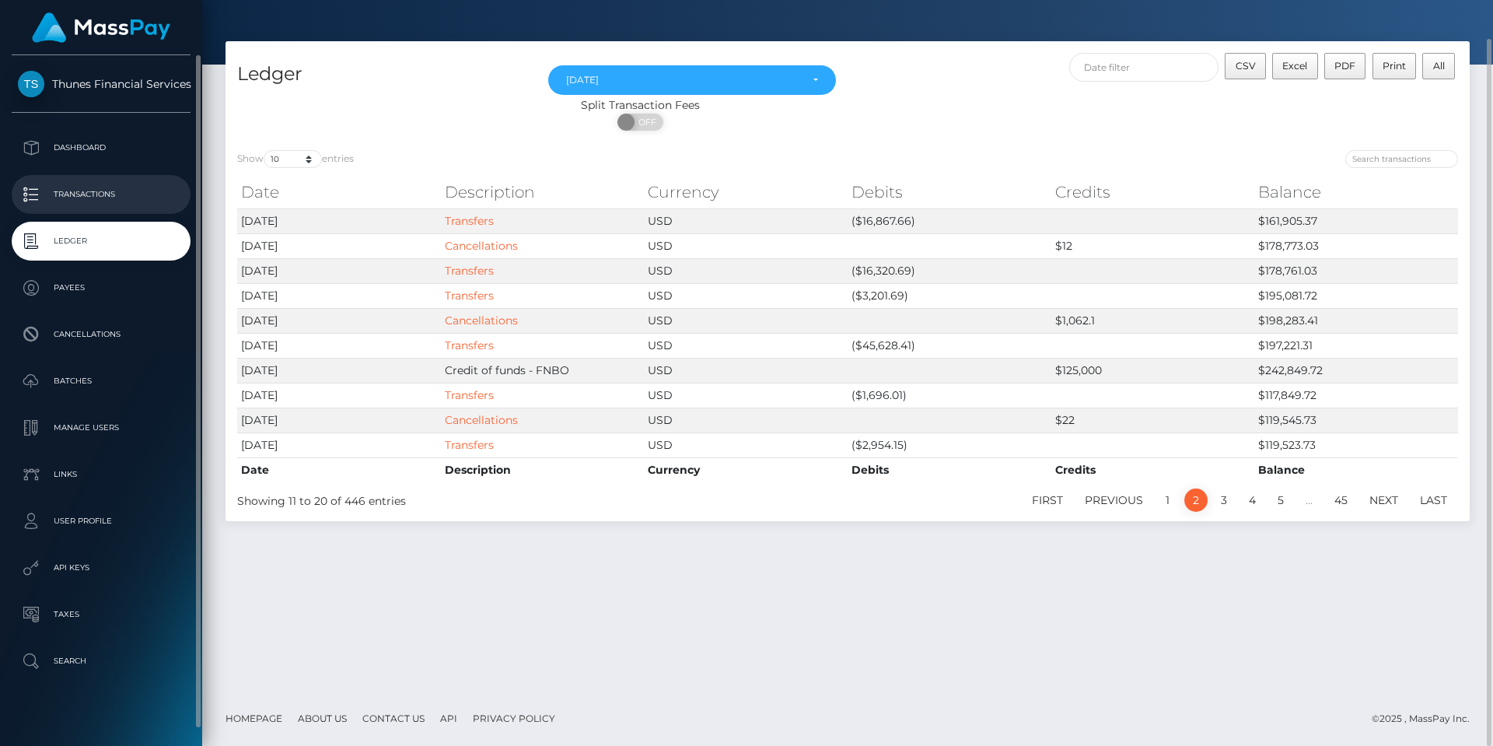
click at [98, 187] on p "Transactions" at bounding box center [101, 194] width 166 height 23
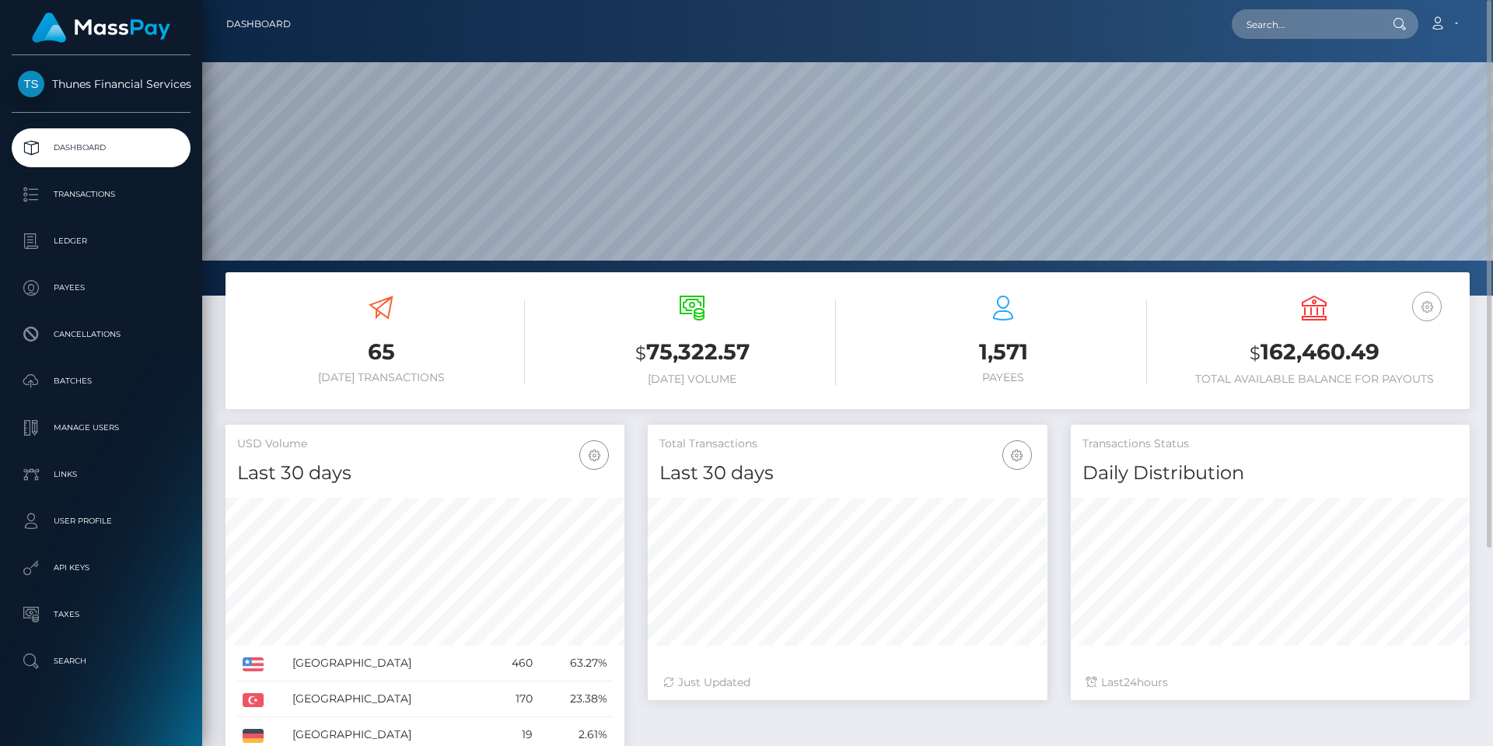
click at [1434, 302] on icon "button" at bounding box center [1426, 306] width 19 height 19
click at [1113, 417] on div "65 Today Transactions $ 75,322.57 Today Volume 1,571 $" at bounding box center [847, 348] width 1267 height 152
click at [1453, 25] on link "Account" at bounding box center [1443, 24] width 46 height 33
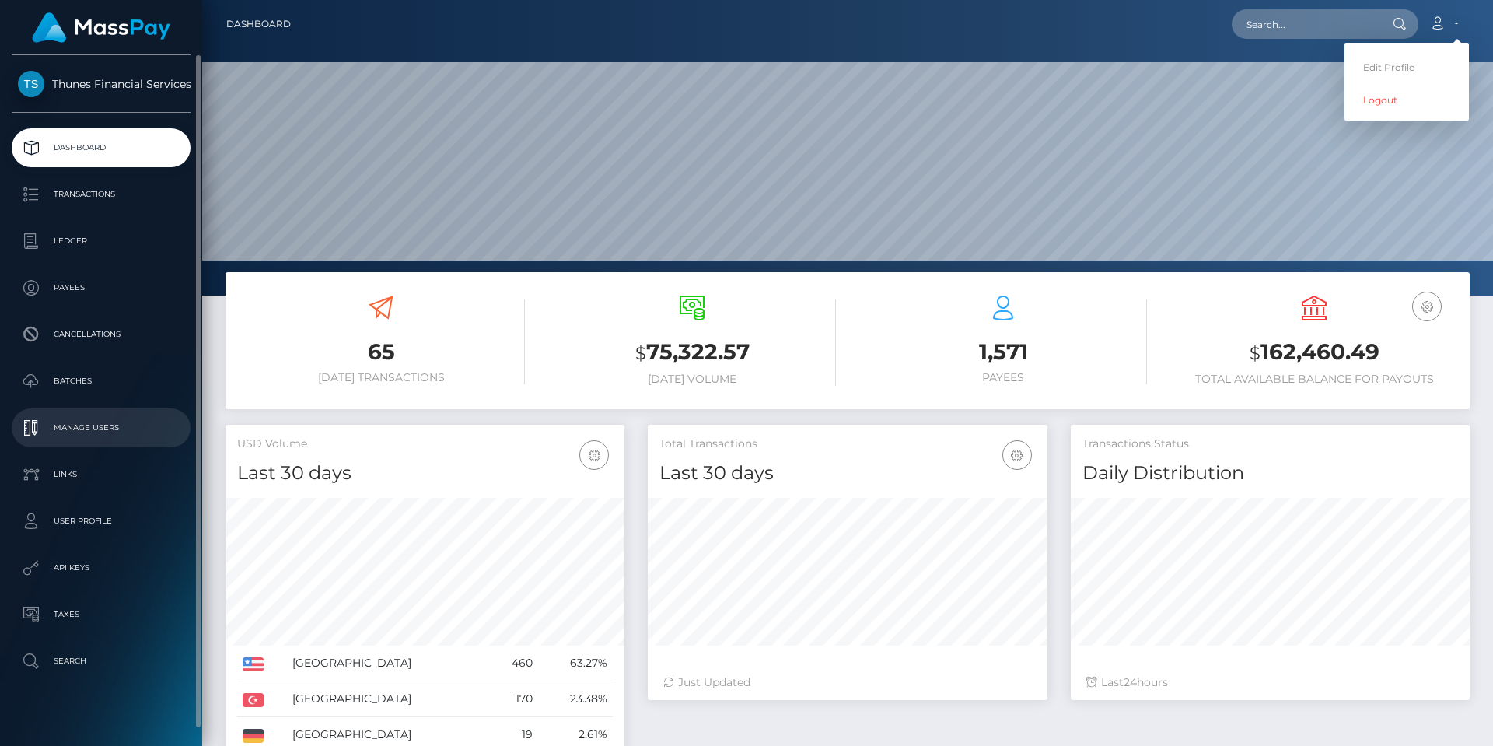
click at [87, 433] on p "Manage Users" at bounding box center [101, 427] width 166 height 23
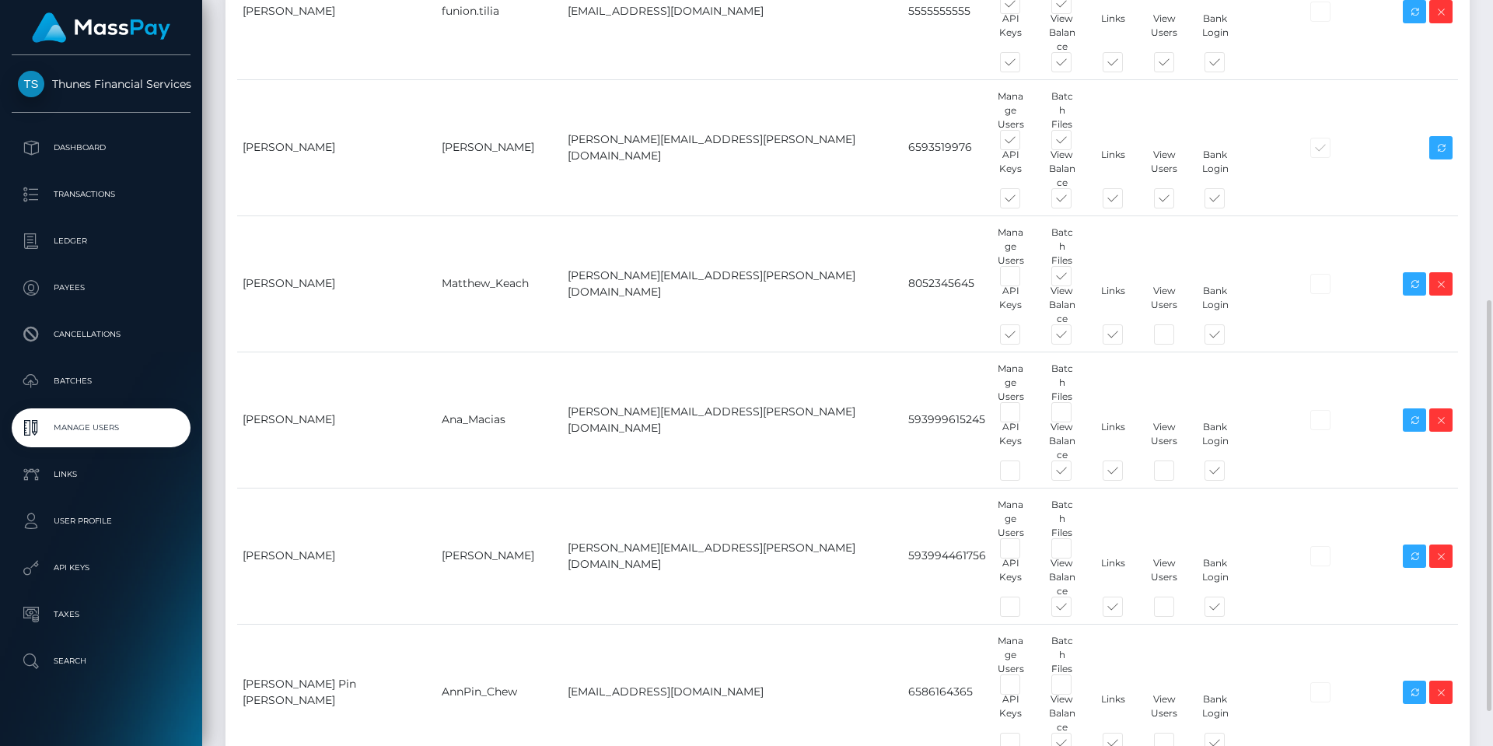
scroll to position [607, 0]
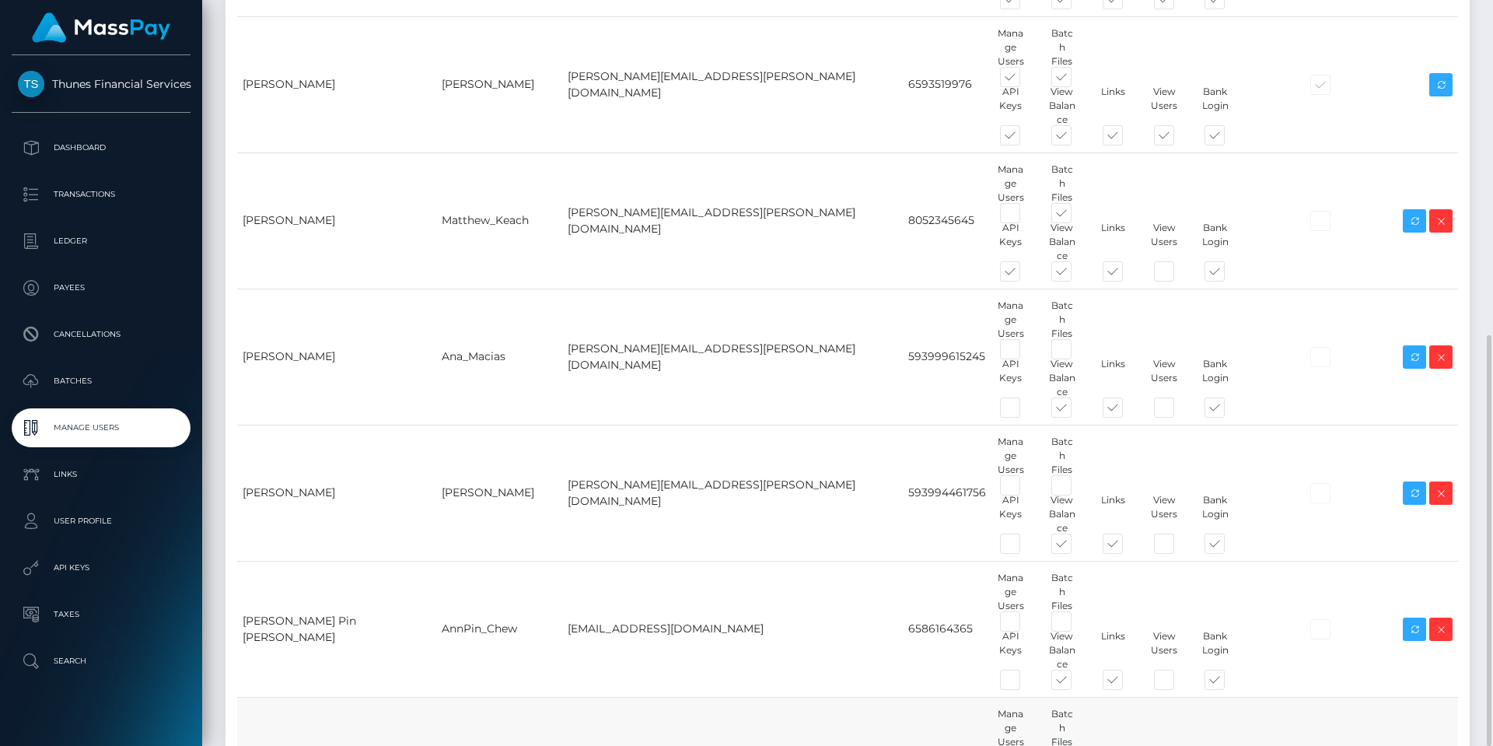
drag, startPoint x: 1056, startPoint y: 533, endPoint x: 1071, endPoint y: 543, distance: 18.1
checkbox input "true"
click at [1024, 745] on span at bounding box center [1024, 760] width 0 height 0
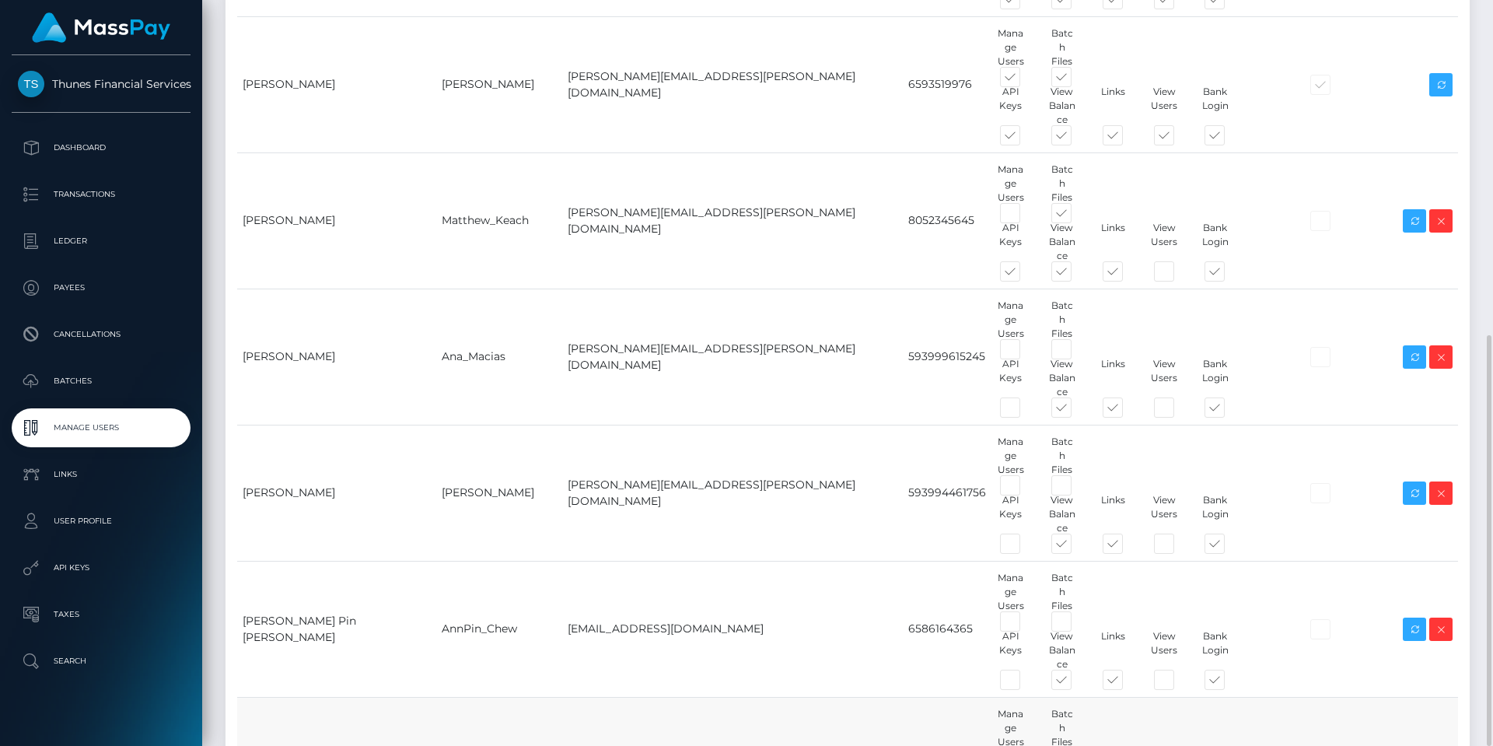
checkbox input "true"
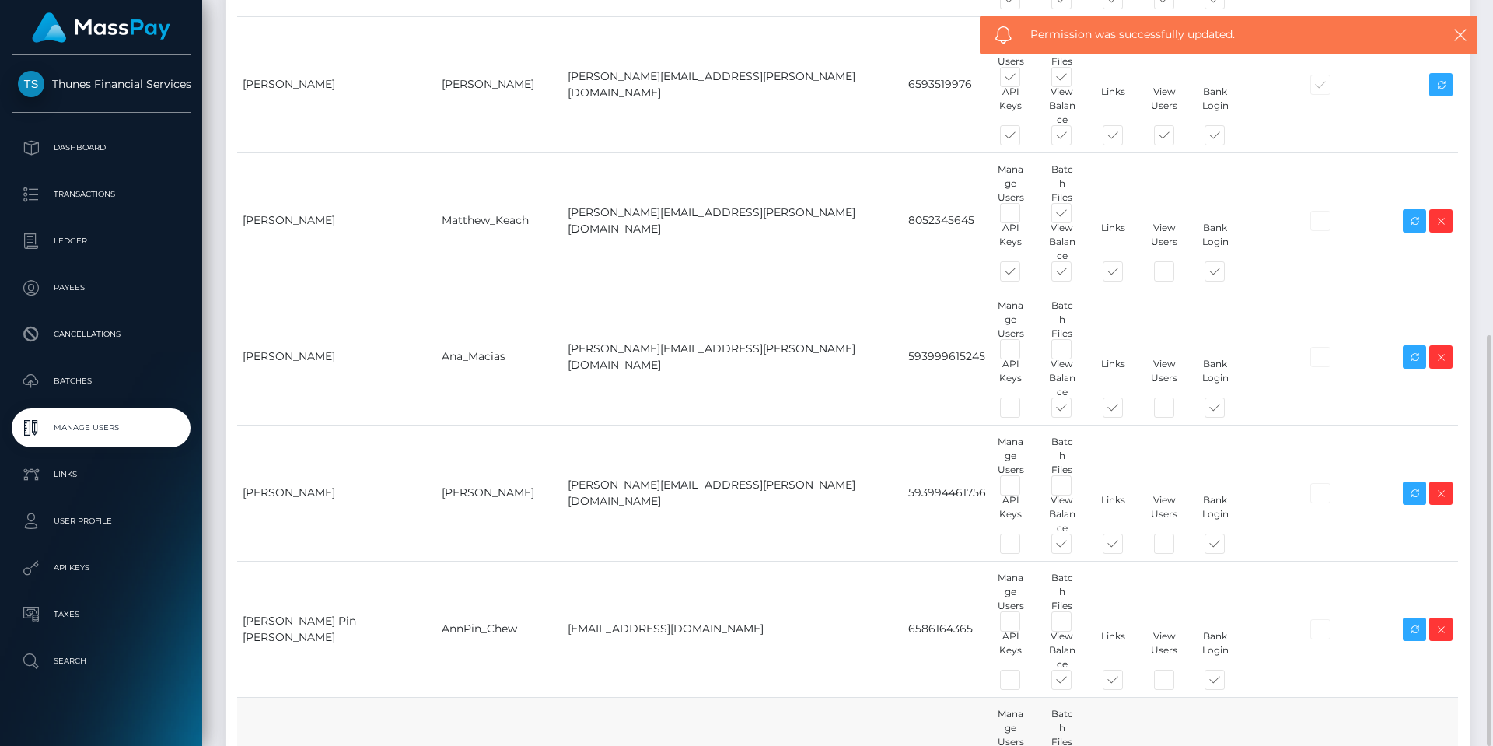
click at [1075, 745] on span at bounding box center [1075, 760] width 0 height 0
checkbox input "true"
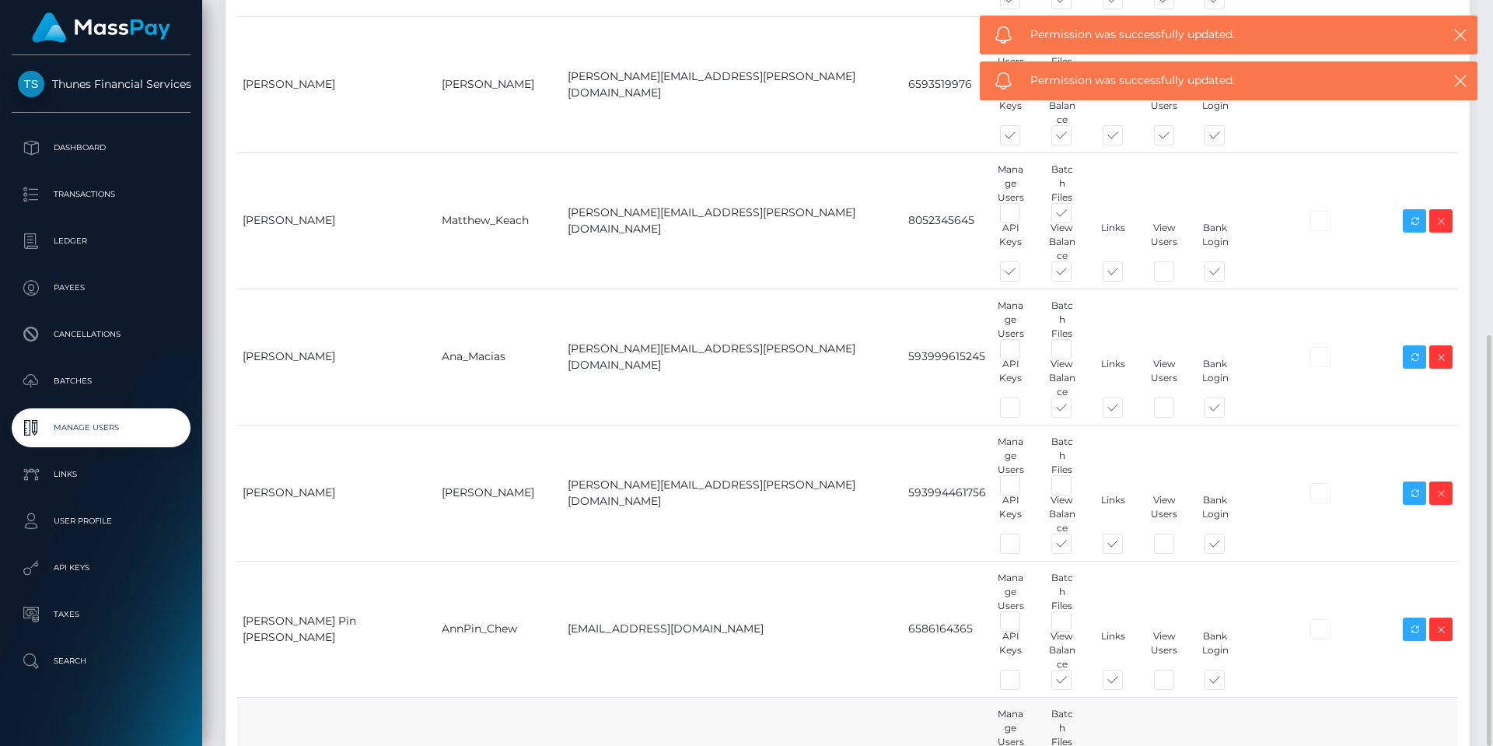
checkbox input "true"
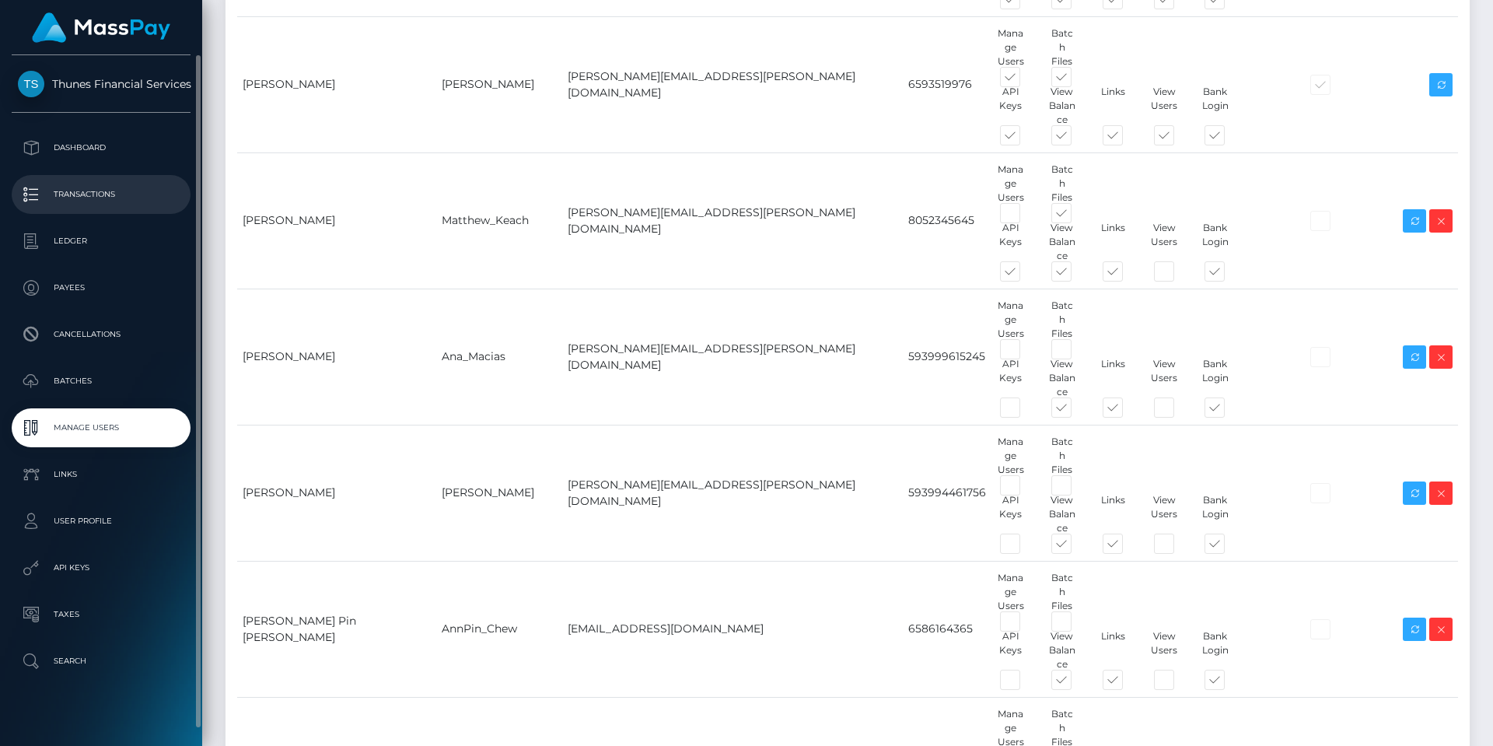
click at [81, 196] on p "Transactions" at bounding box center [101, 194] width 166 height 23
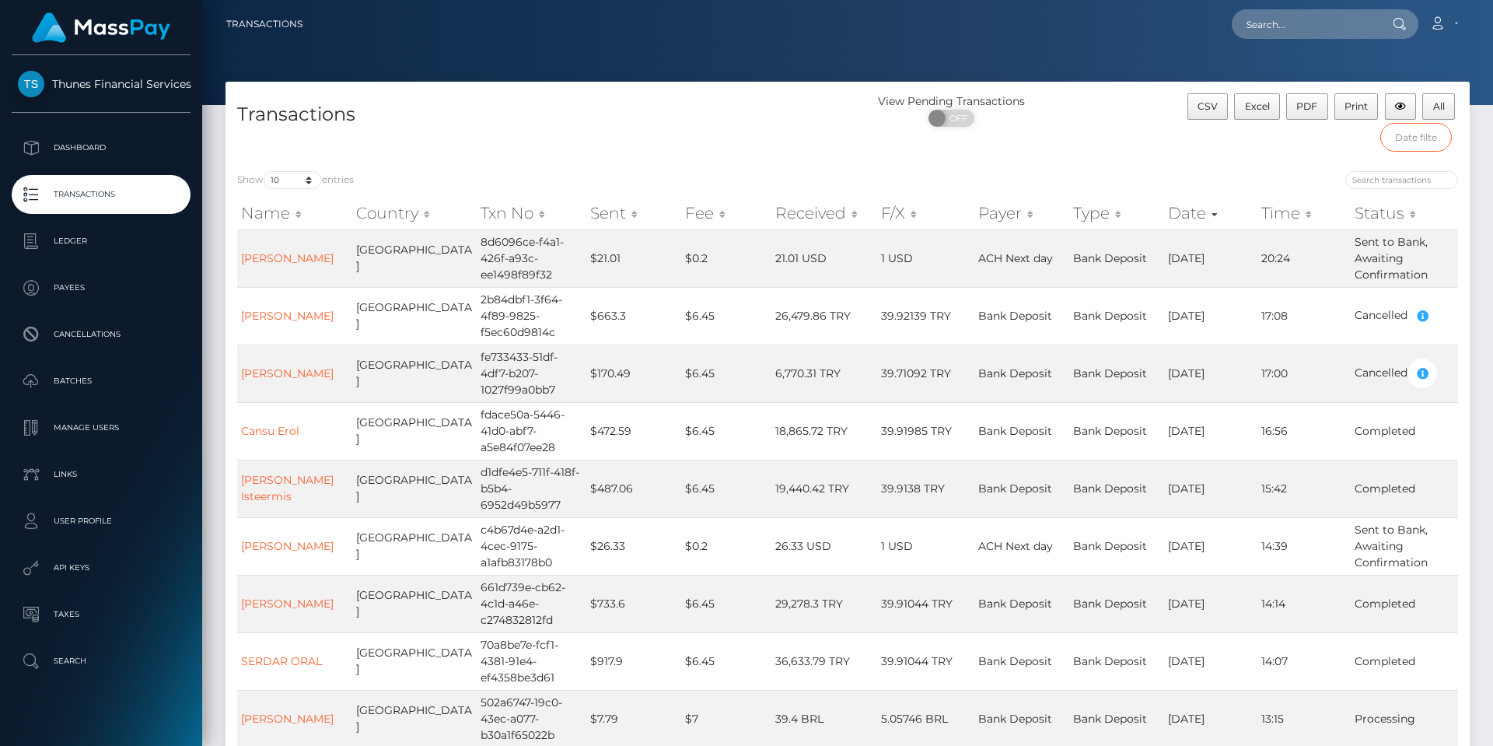
click at [1425, 128] on input "text" at bounding box center [1416, 137] width 72 height 29
click at [1317, 110] on span "PDF" at bounding box center [1306, 106] width 21 height 12
click at [1395, 106] on icon "button" at bounding box center [1400, 106] width 11 height 9
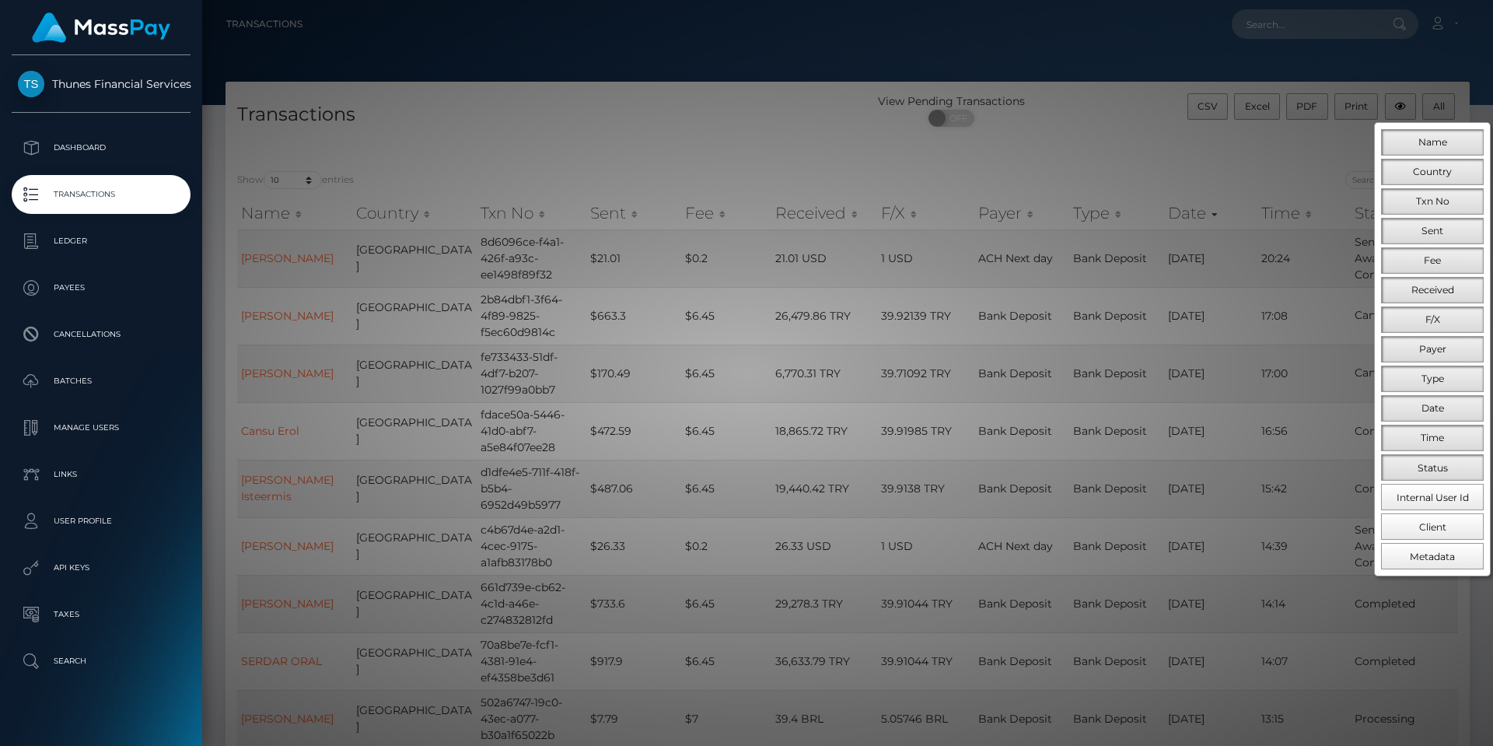
click at [1086, 119] on div at bounding box center [746, 373] width 1493 height 746
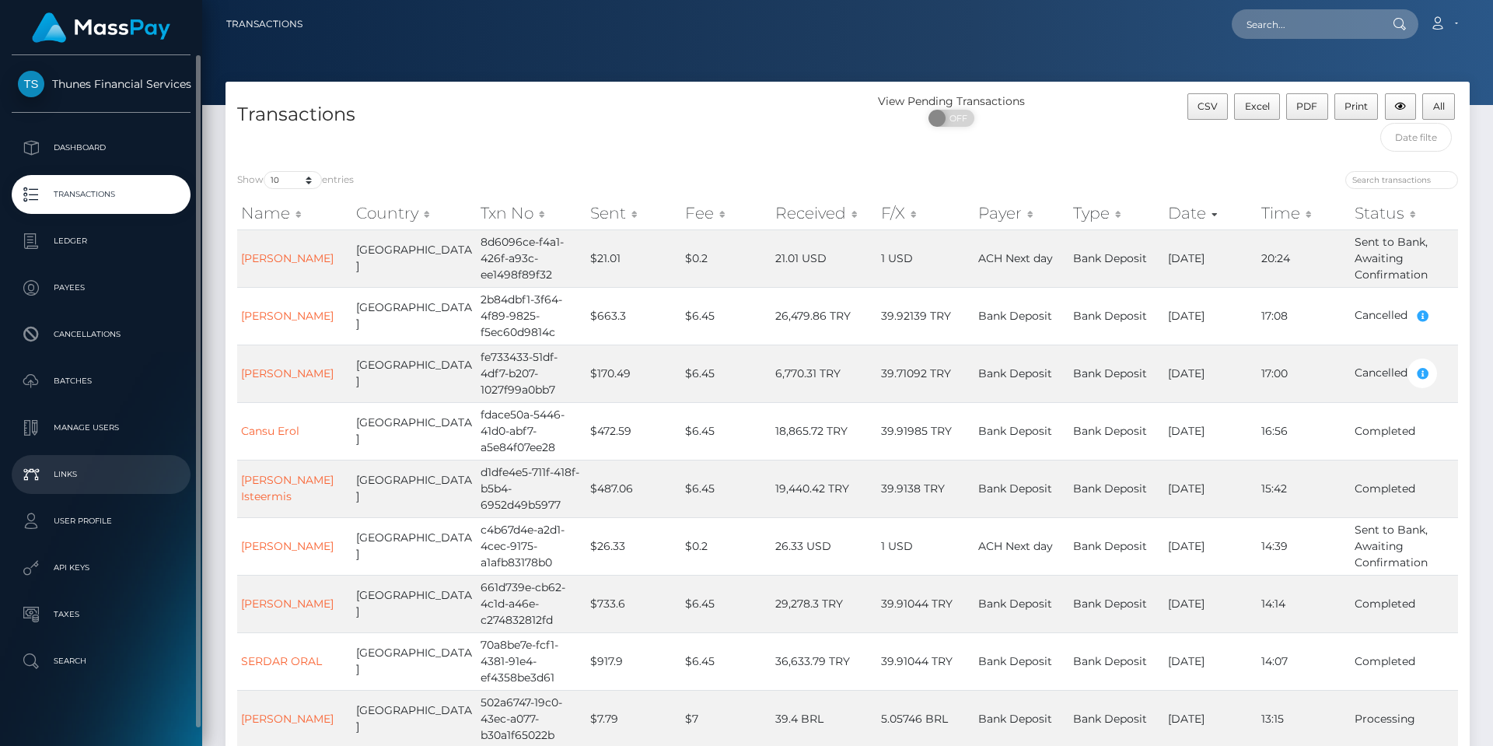
click at [115, 475] on p "Links" at bounding box center [101, 474] width 166 height 23
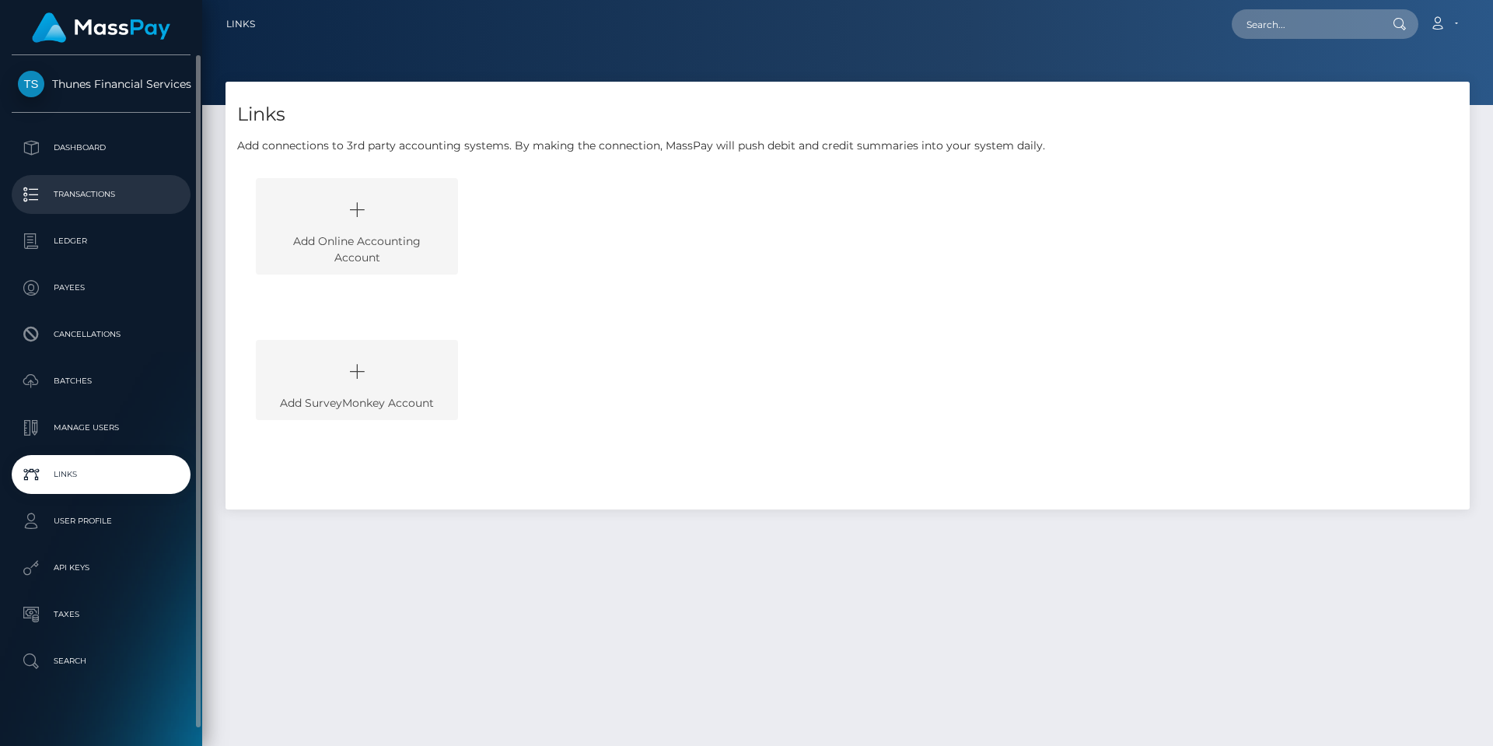
click at [93, 196] on p "Transactions" at bounding box center [101, 194] width 166 height 23
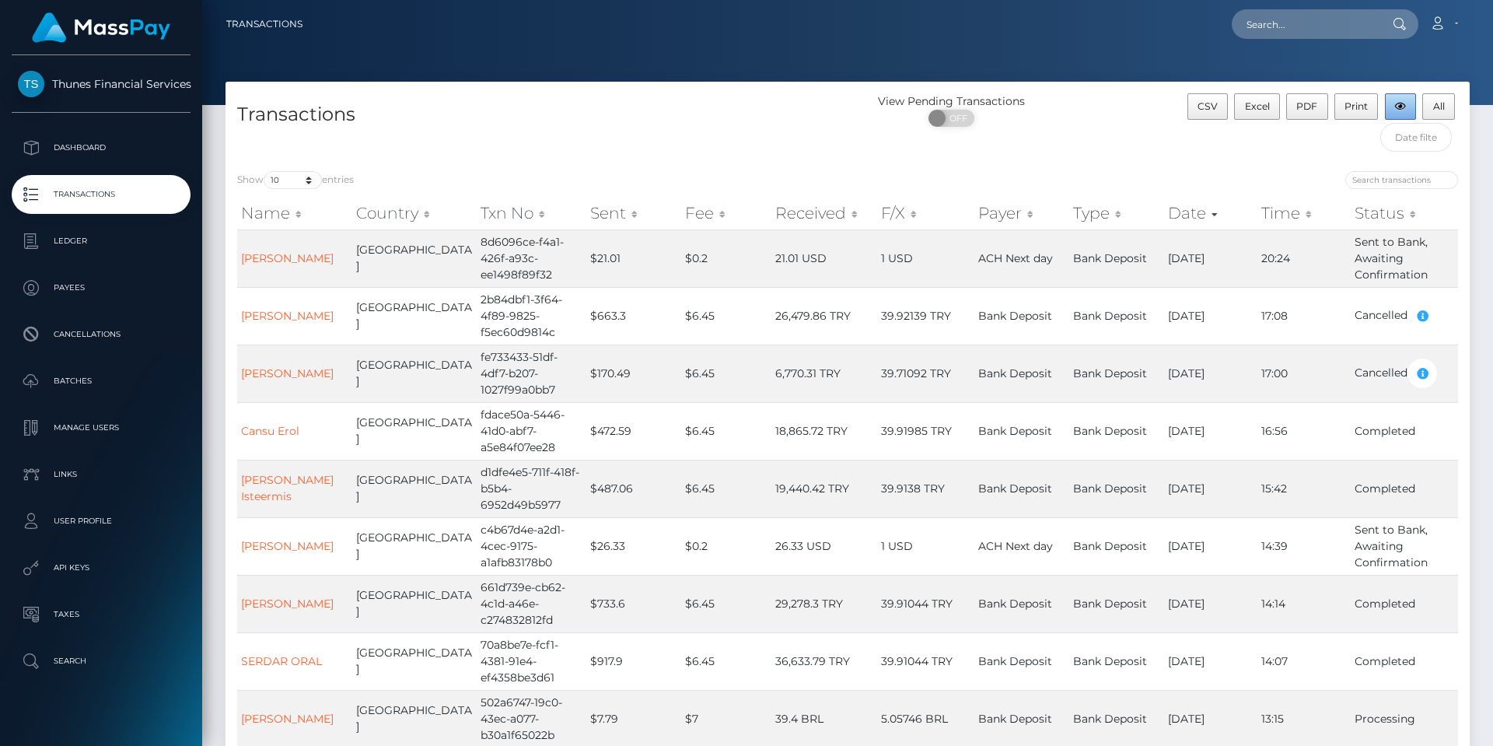
click at [1400, 103] on icon "button" at bounding box center [1400, 106] width 11 height 9
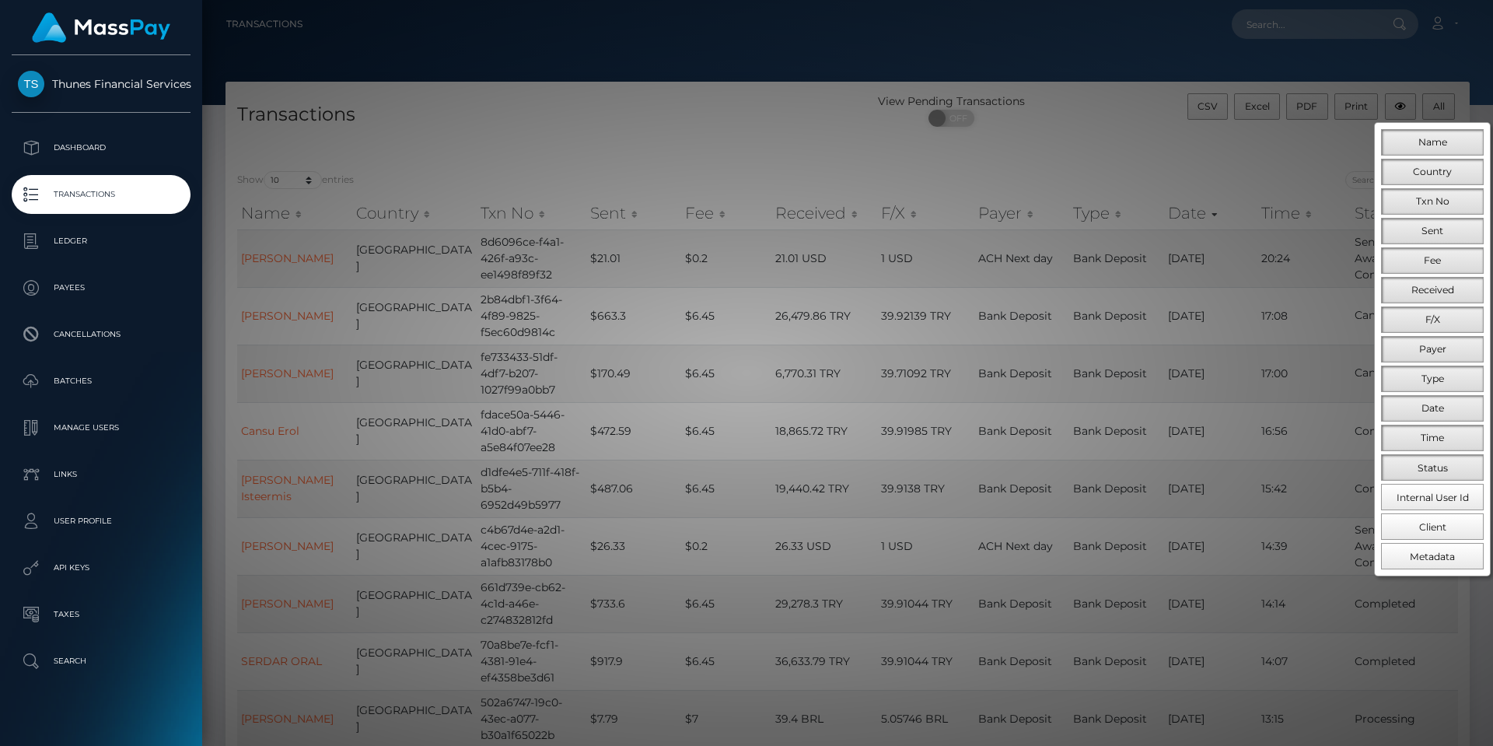
click at [982, 144] on div at bounding box center [746, 373] width 1493 height 746
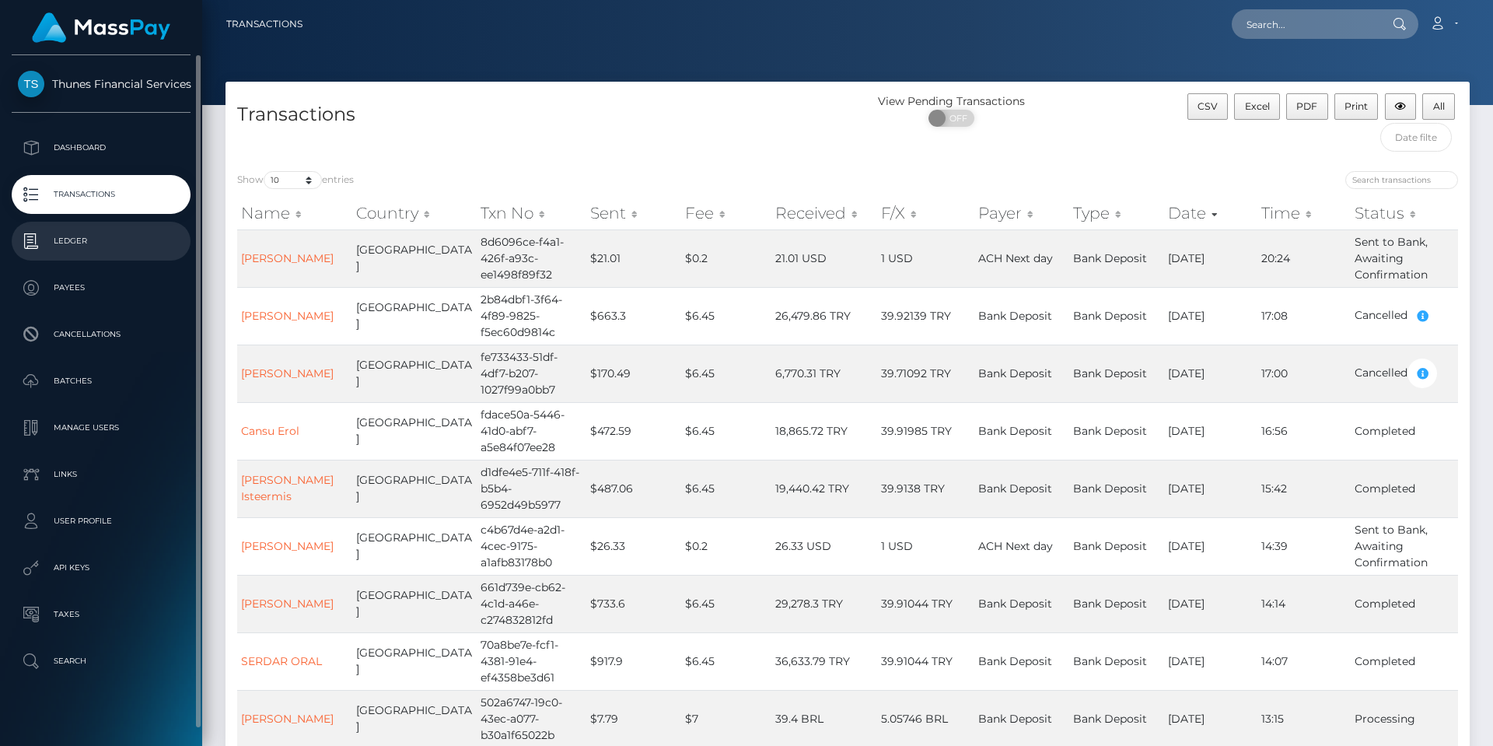
click at [92, 239] on p "Ledger" at bounding box center [101, 240] width 166 height 23
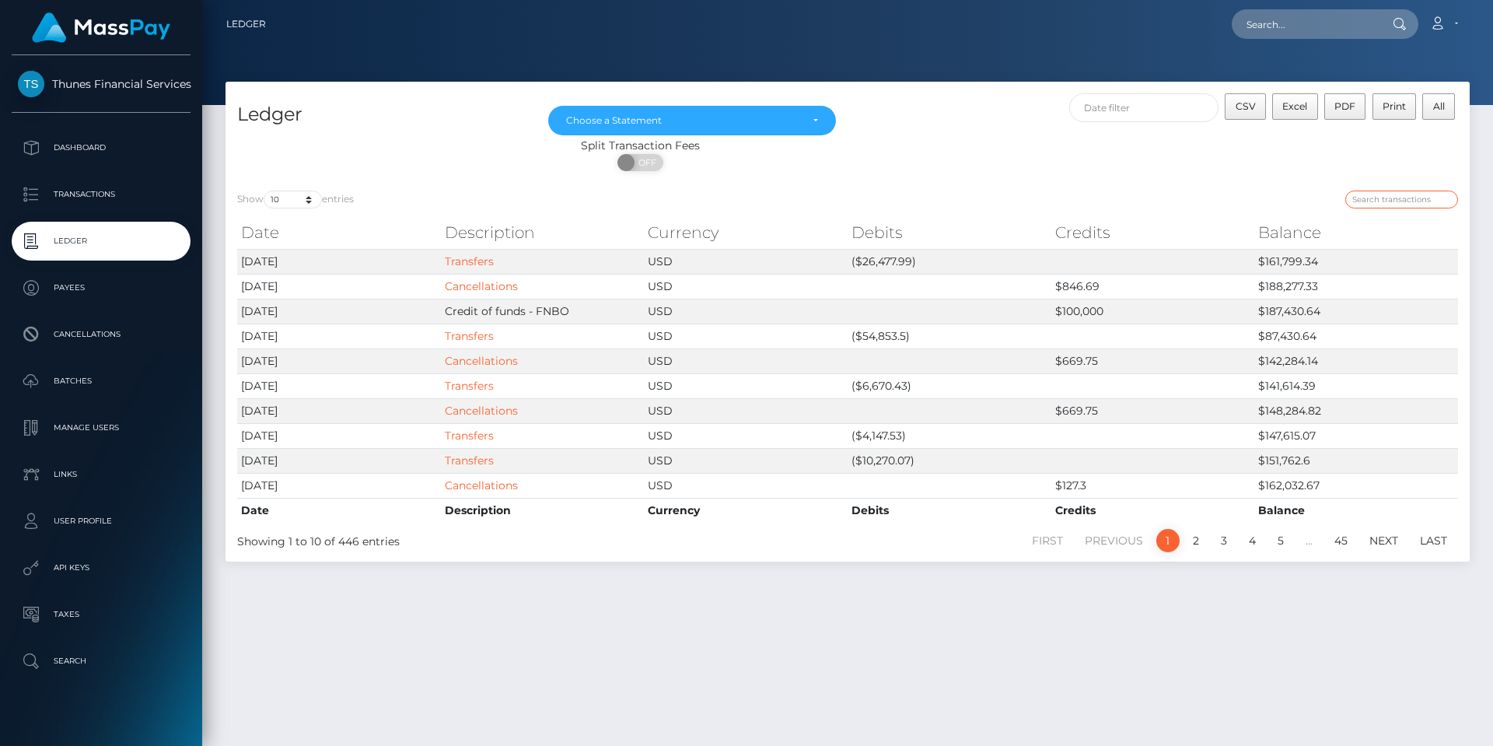
click at [1368, 204] on input "search" at bounding box center [1401, 199] width 113 height 18
click at [816, 124] on div "Choose a Statement" at bounding box center [692, 120] width 252 height 12
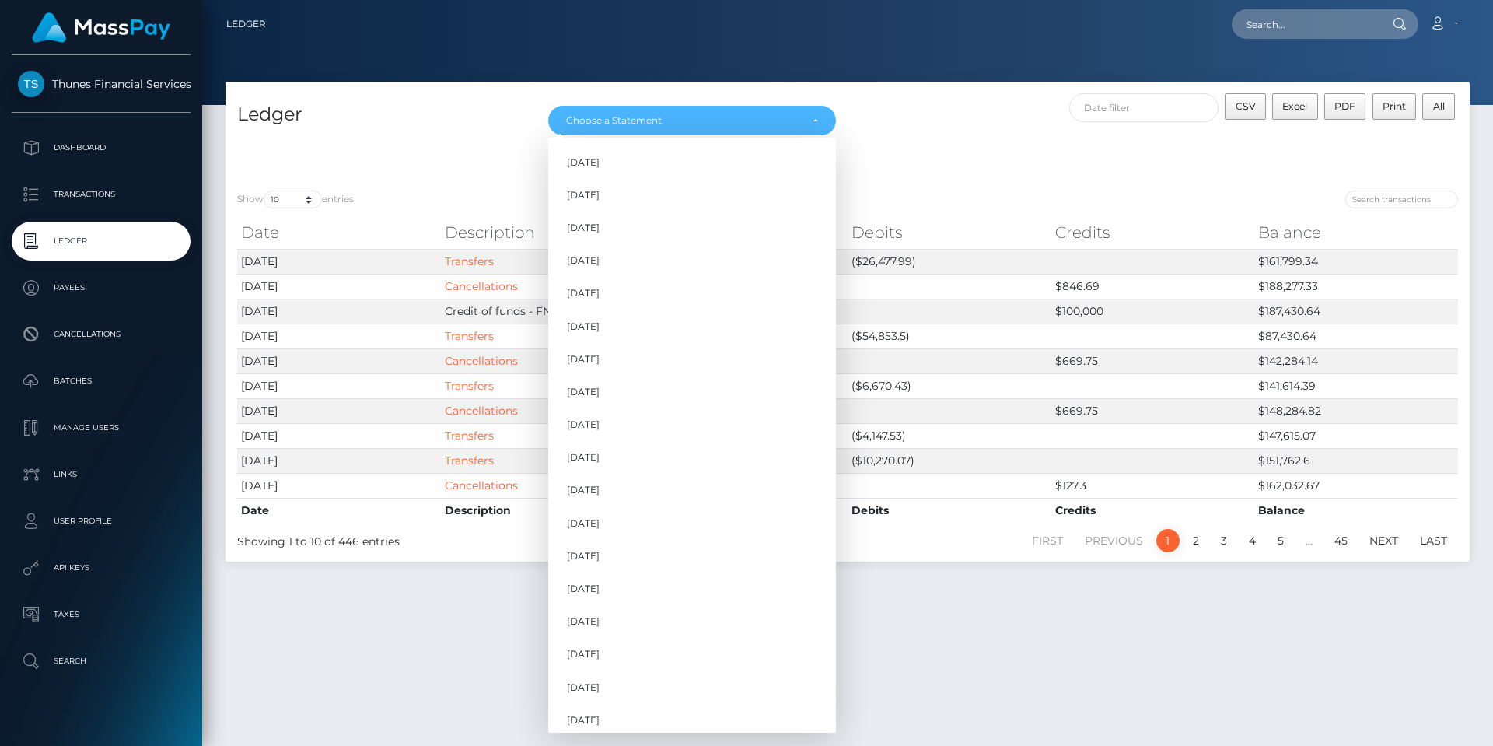
click at [1016, 128] on div "CSV Excel PDF Print All" at bounding box center [1158, 115] width 622 height 44
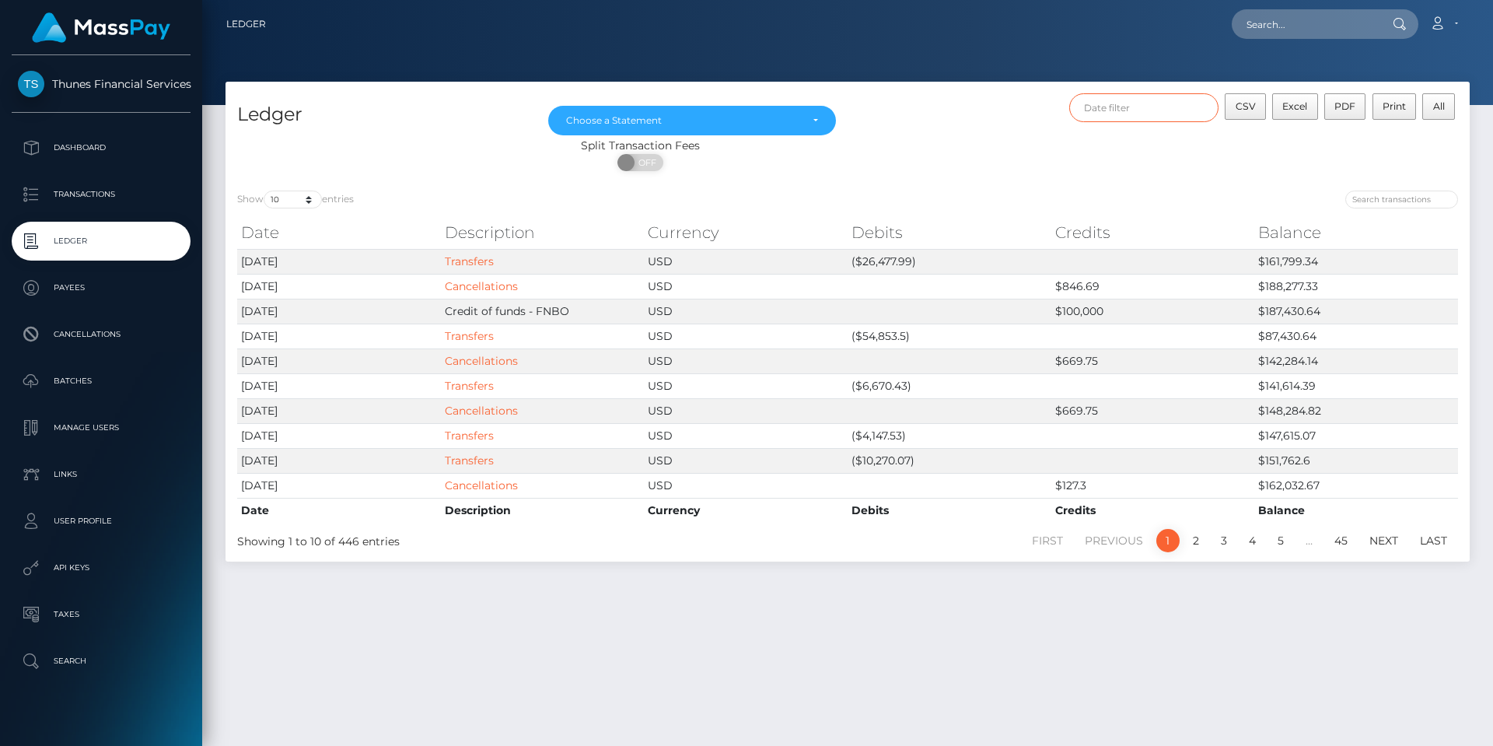
click at [1150, 108] on input "text" at bounding box center [1144, 107] width 150 height 29
click at [963, 110] on div "CSV Excel PDF Print All" at bounding box center [1158, 115] width 622 height 44
